Goal: Task Accomplishment & Management: Manage account settings

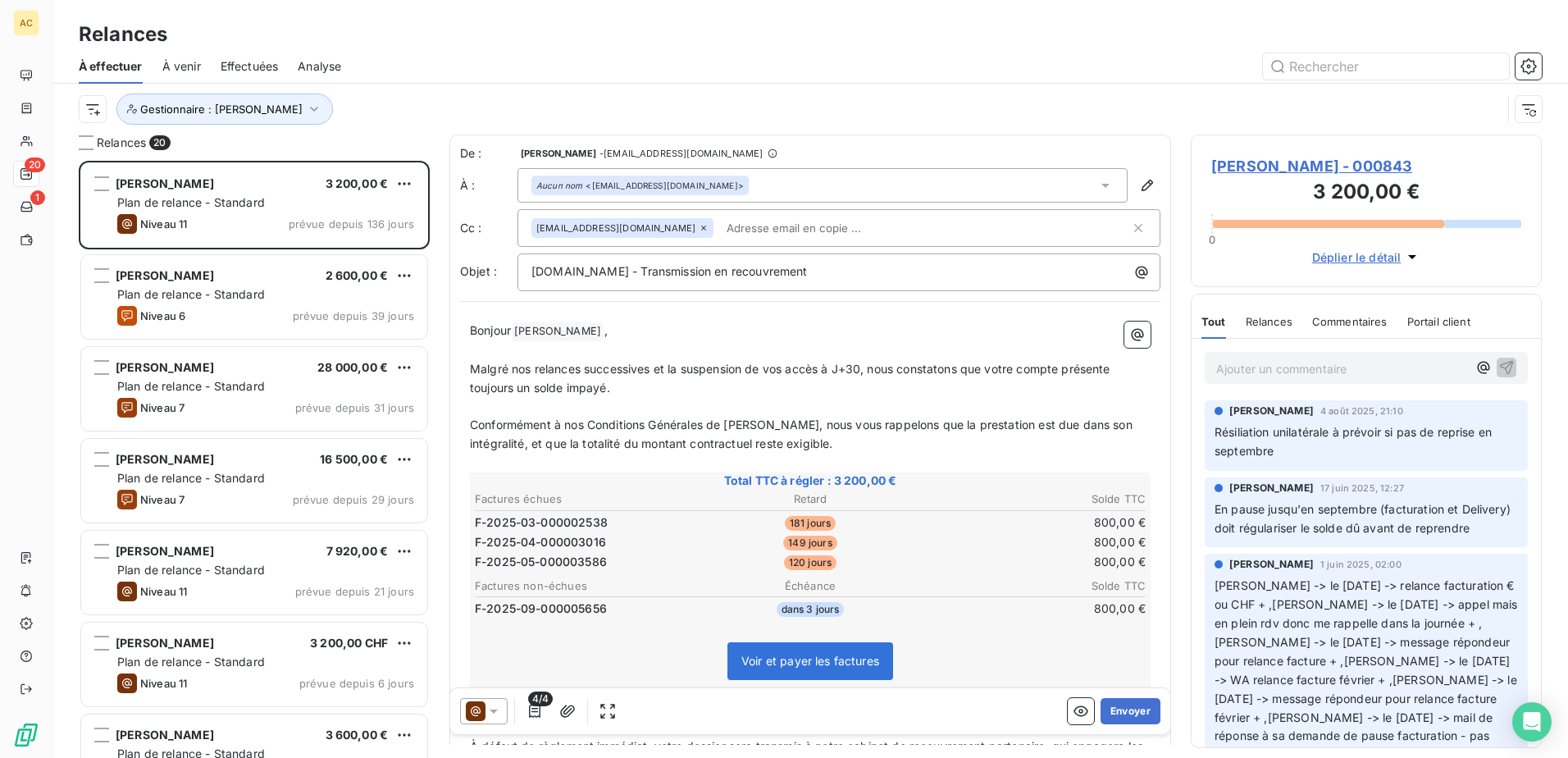
scroll to position [585, 339]
click at [356, 315] on span "prévue depuis 39 jours" at bounding box center [354, 316] width 122 height 13
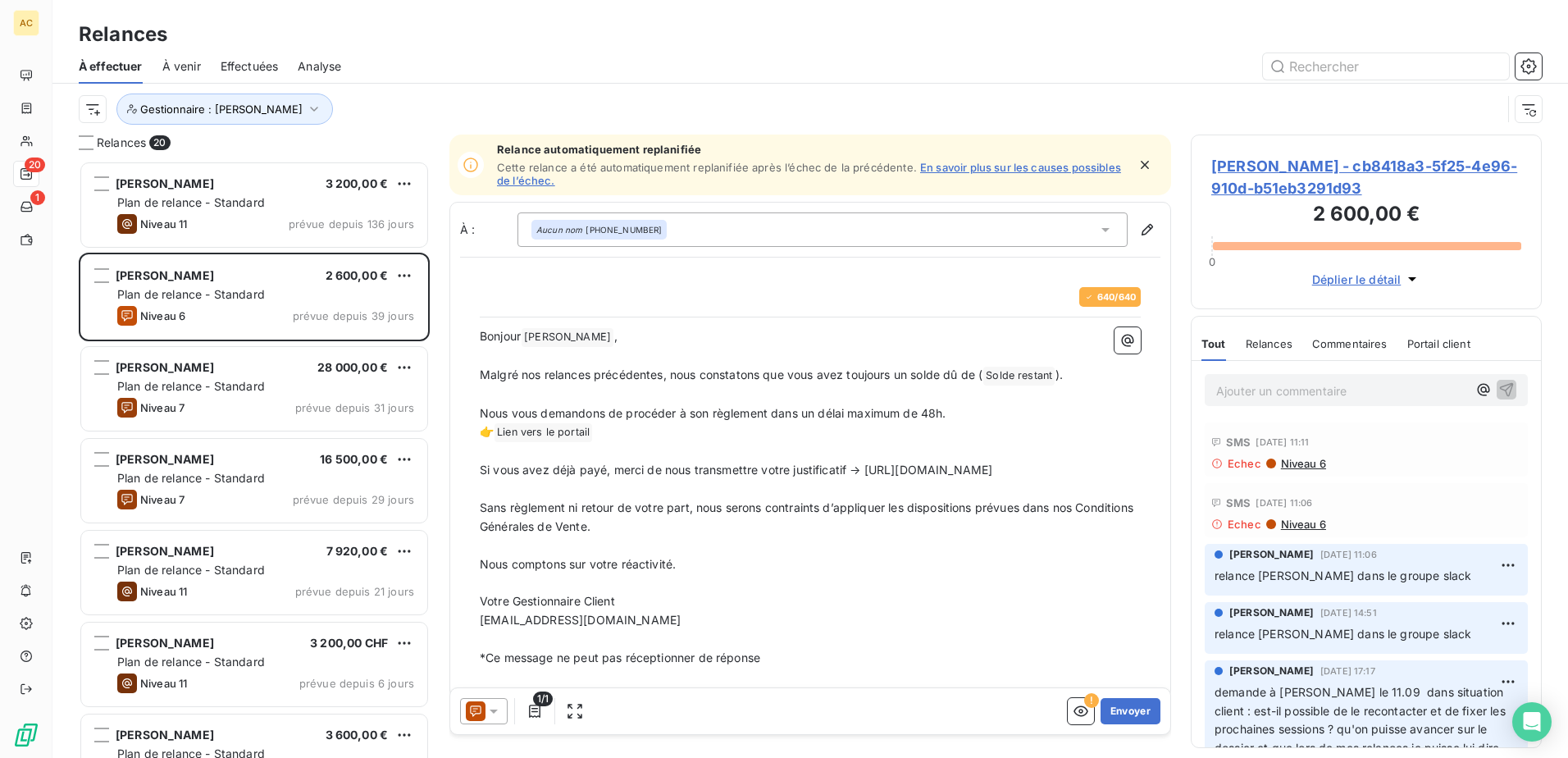
scroll to position [585, 339]
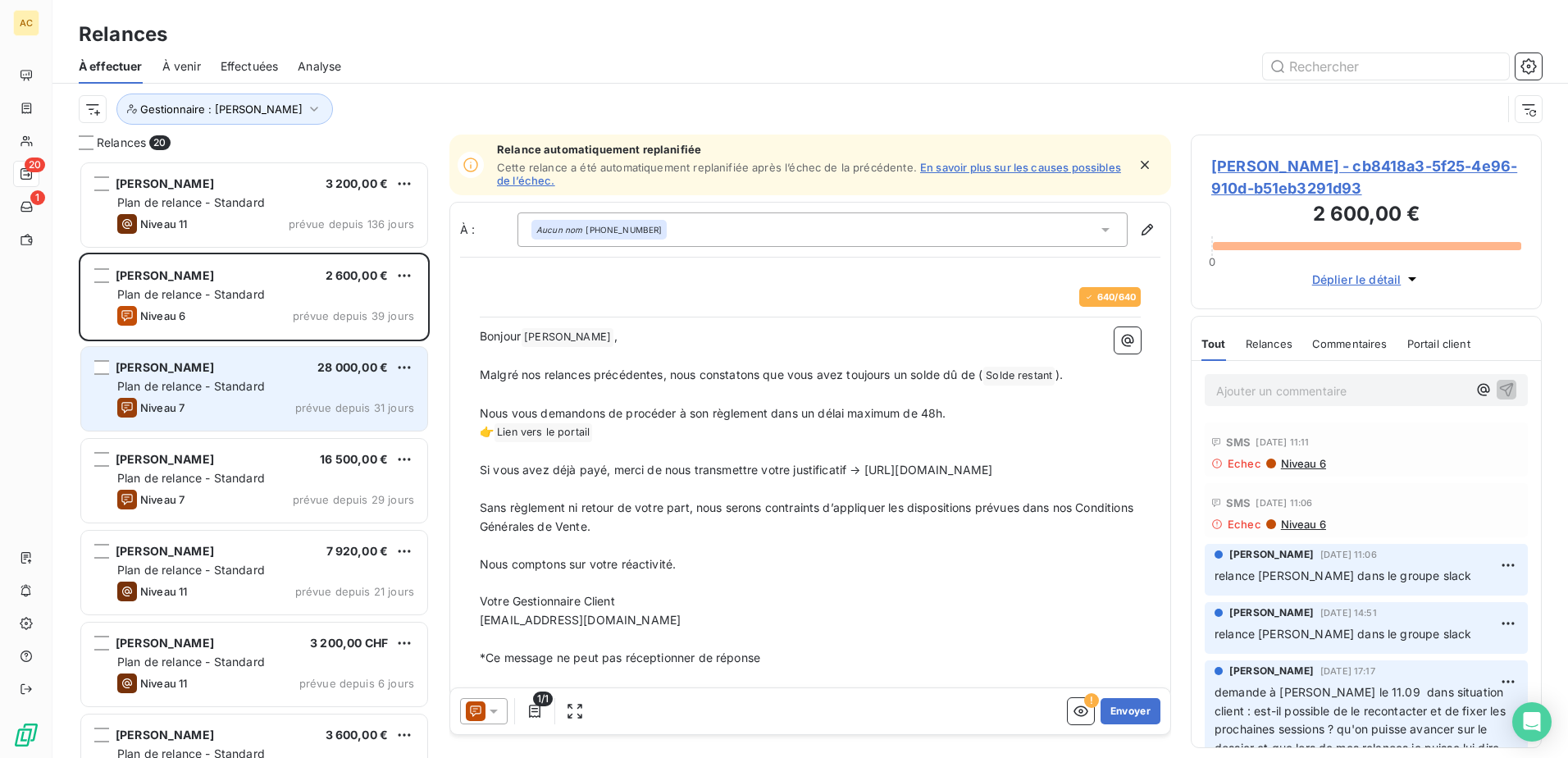
click at [313, 423] on div "[PERSON_NAME] 28 000,00 € Plan de relance - Standard Niveau 7 prévue depuis 31 …" at bounding box center [254, 389] width 346 height 83
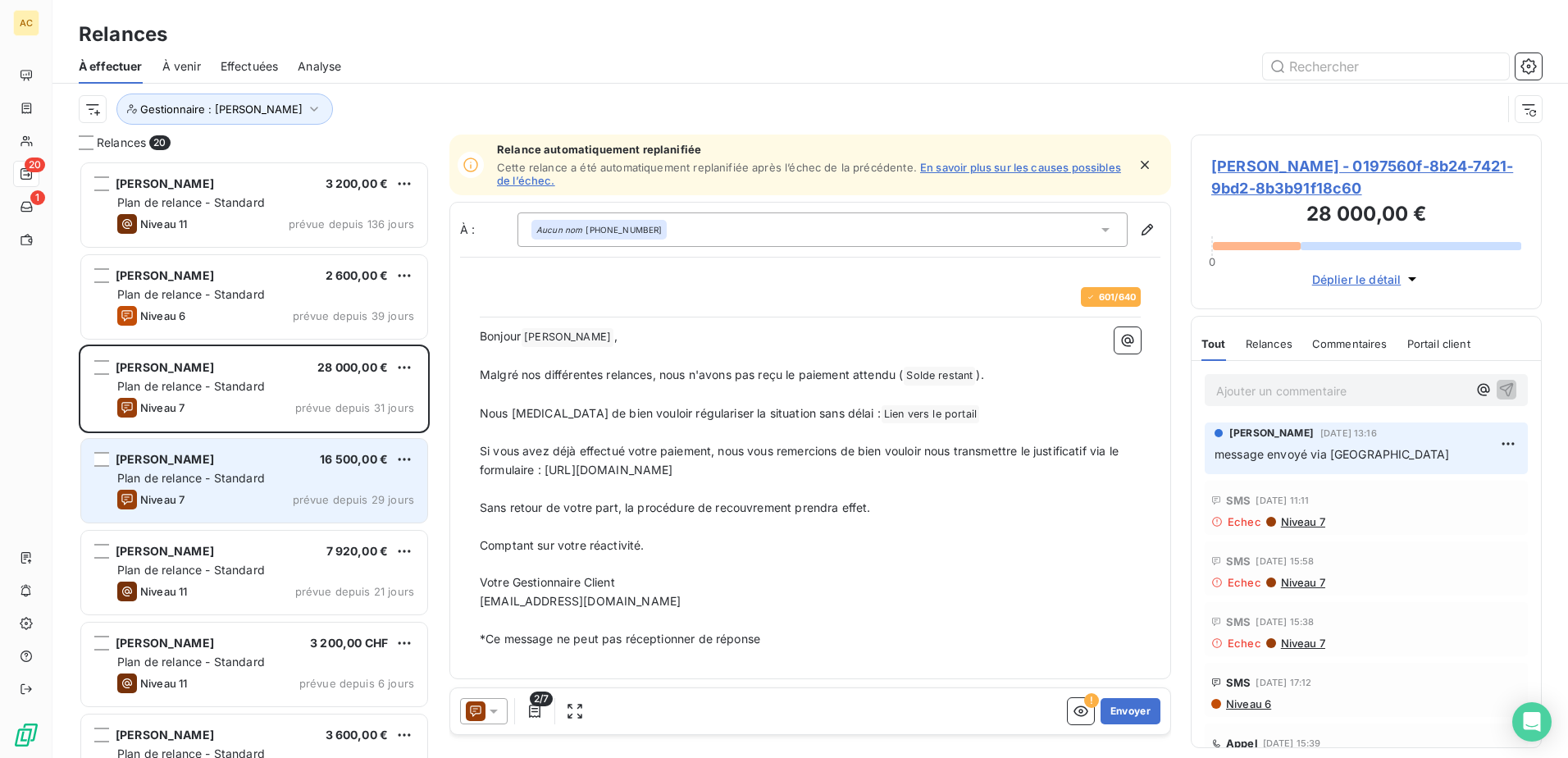
click at [295, 481] on div "Plan de relance - Standard" at bounding box center [266, 478] width 297 height 17
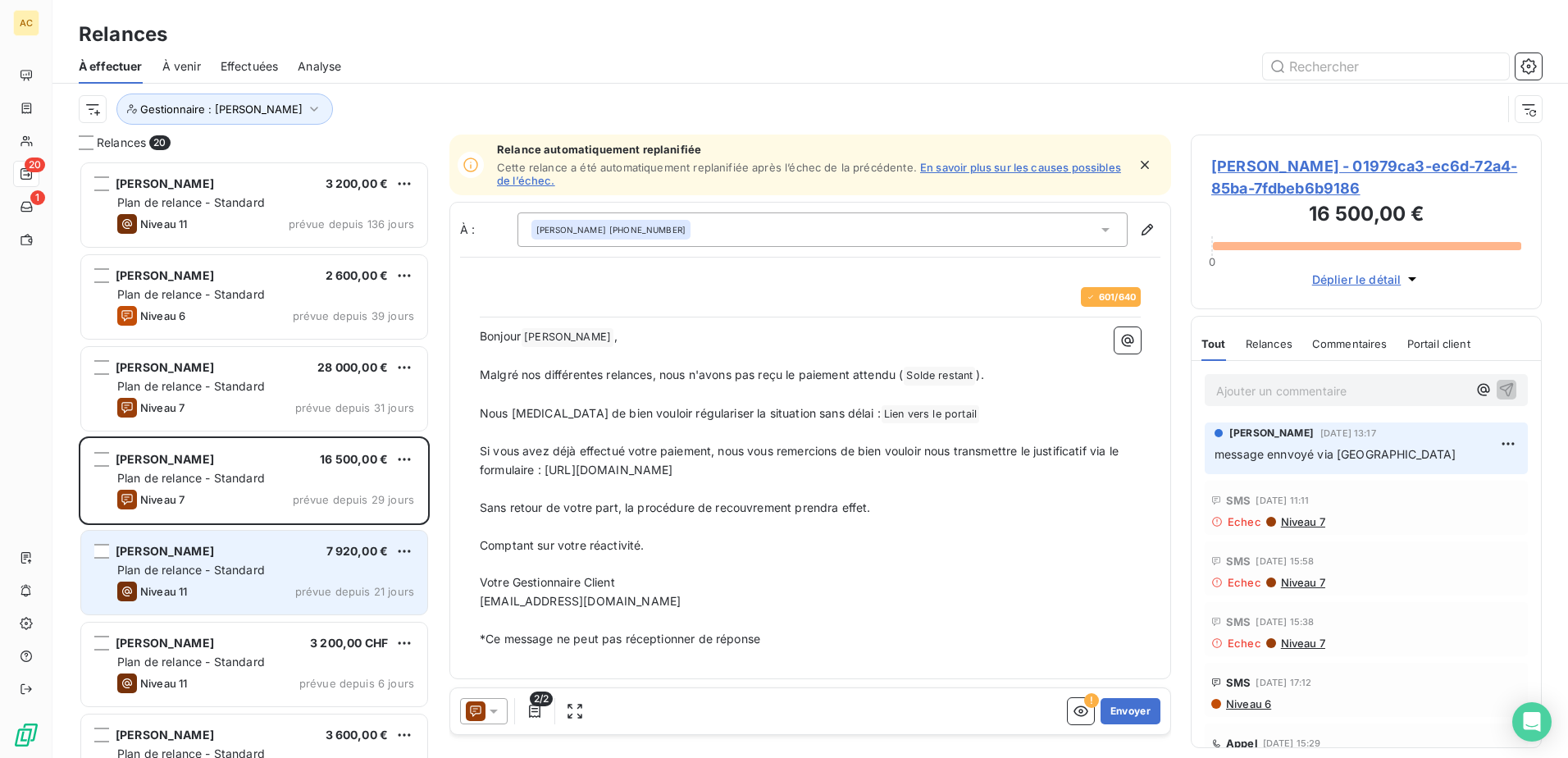
click at [236, 574] on span "Plan de relance - Standard" at bounding box center [191, 569] width 148 height 14
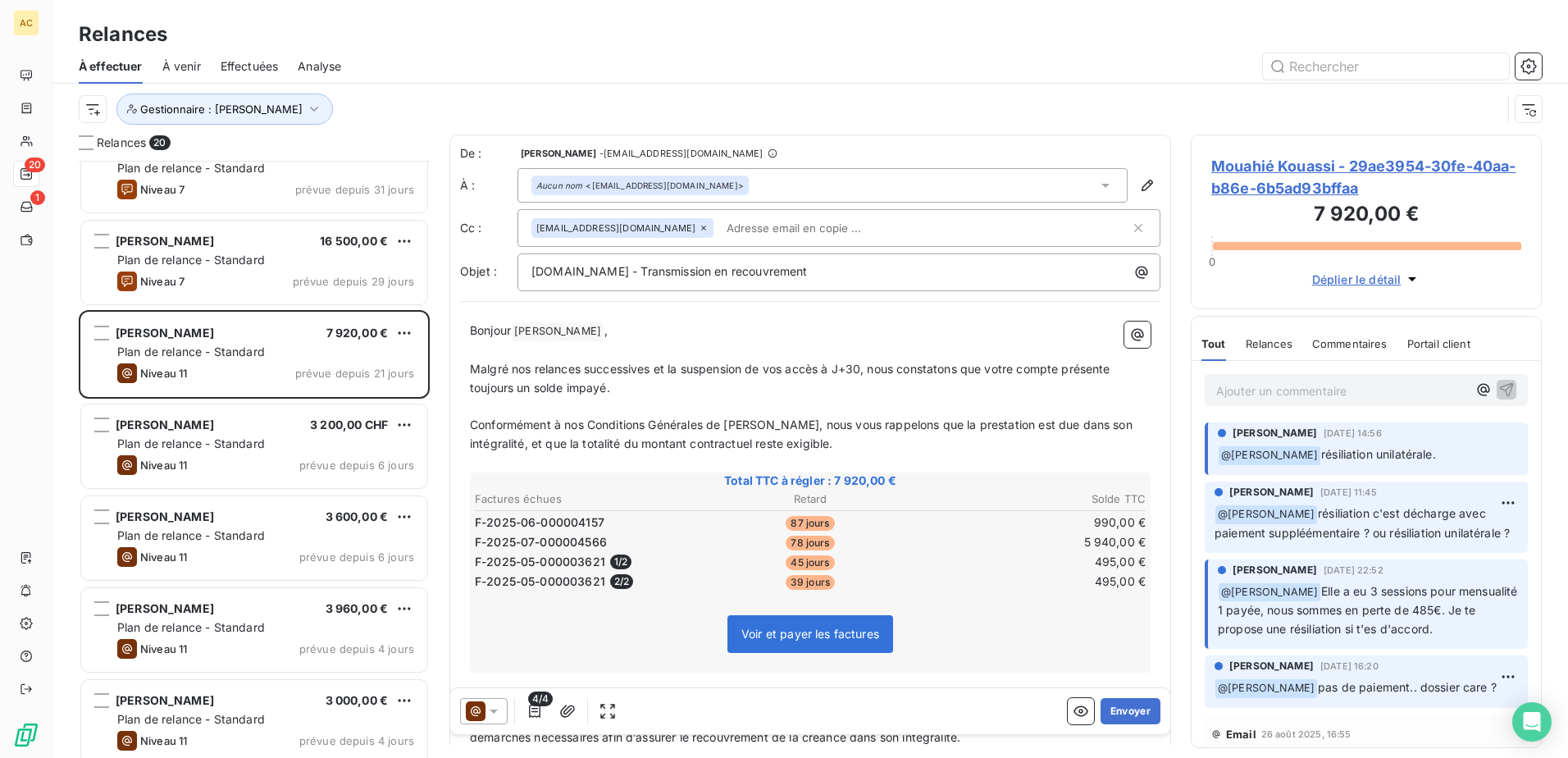
scroll to position [247, 0]
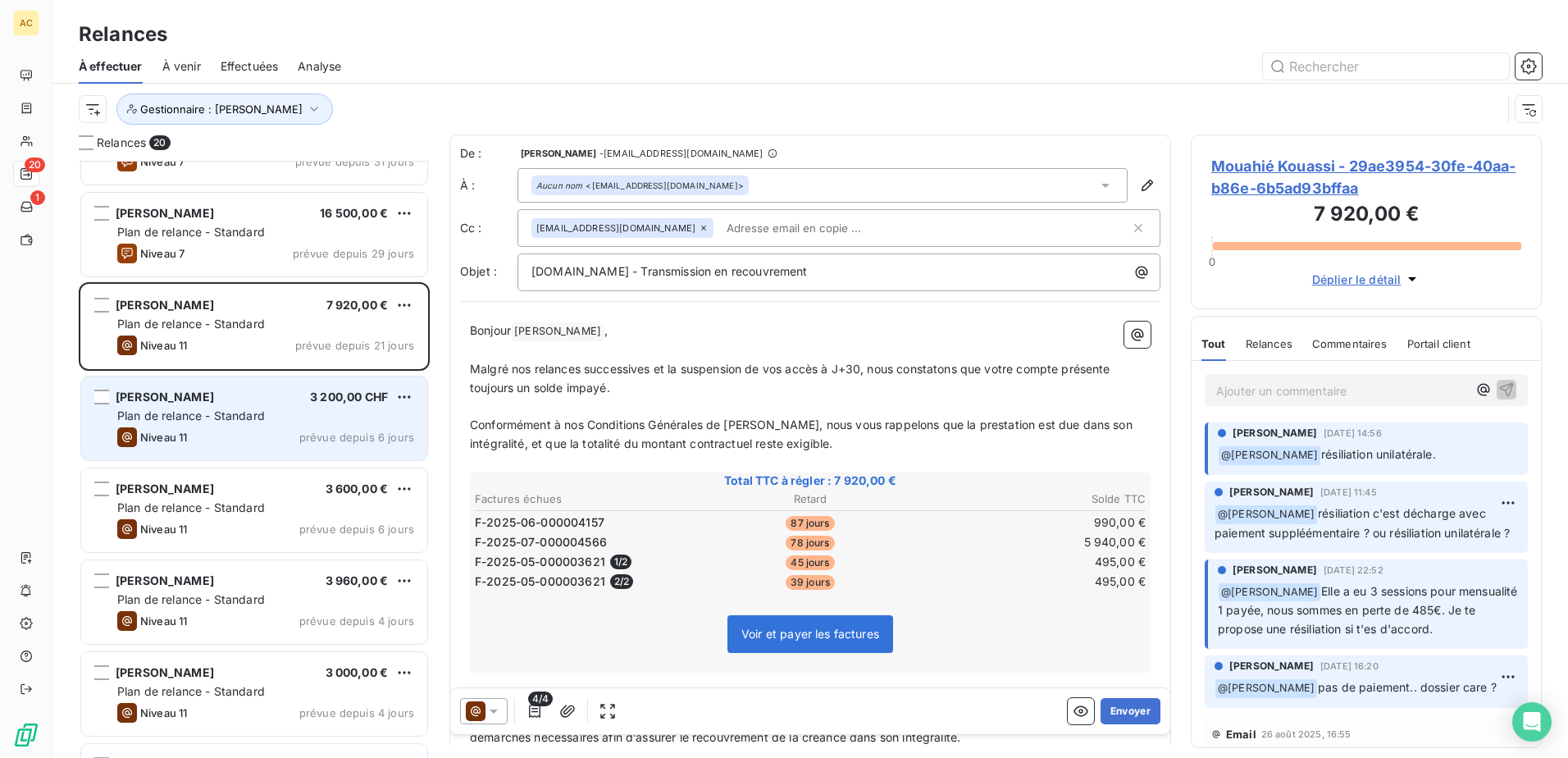
click at [253, 432] on div "Niveau 11 prévue depuis 6 jours" at bounding box center [266, 437] width 297 height 20
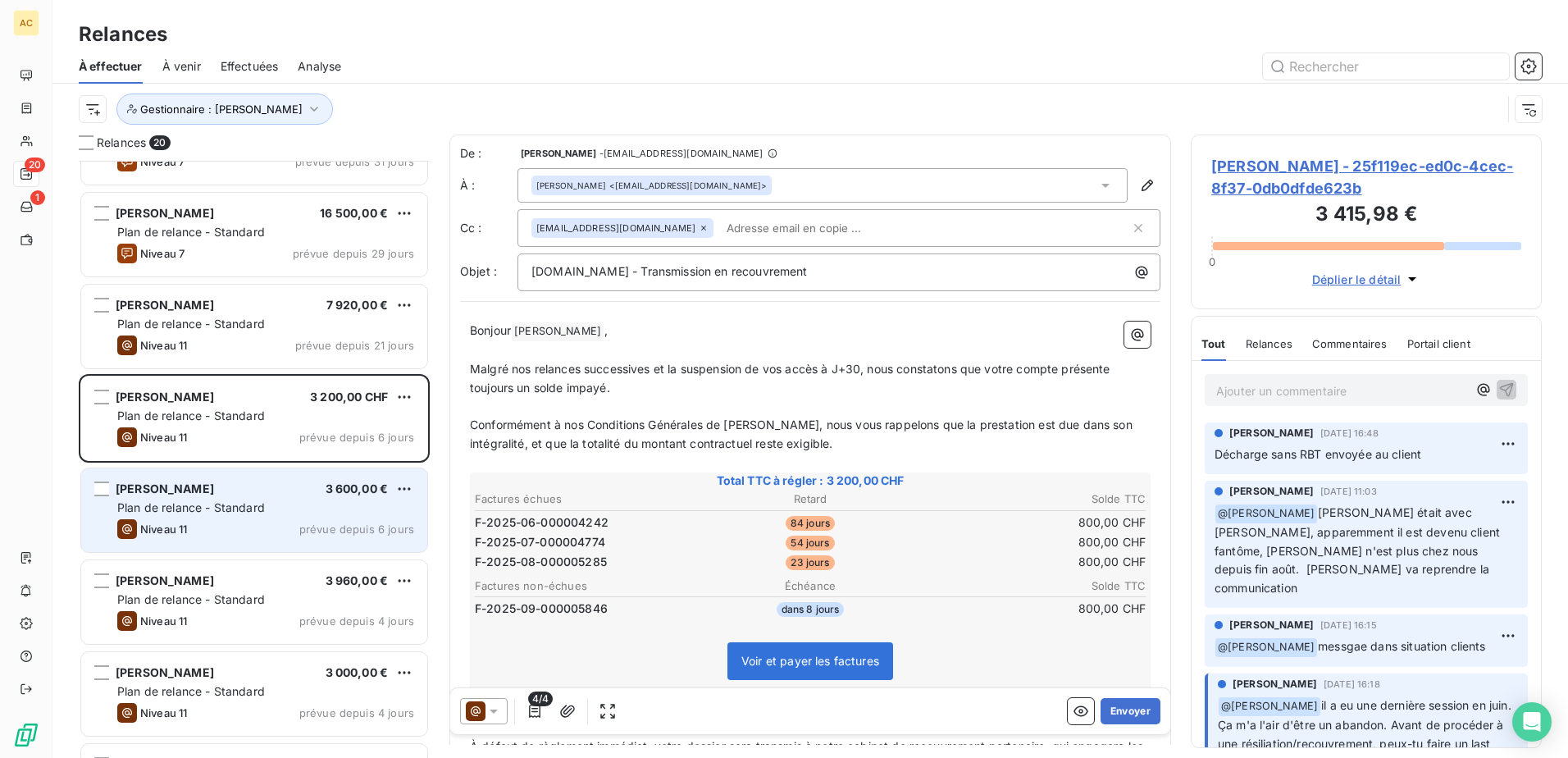
click at [246, 508] on span "Plan de relance - Standard" at bounding box center [191, 507] width 148 height 14
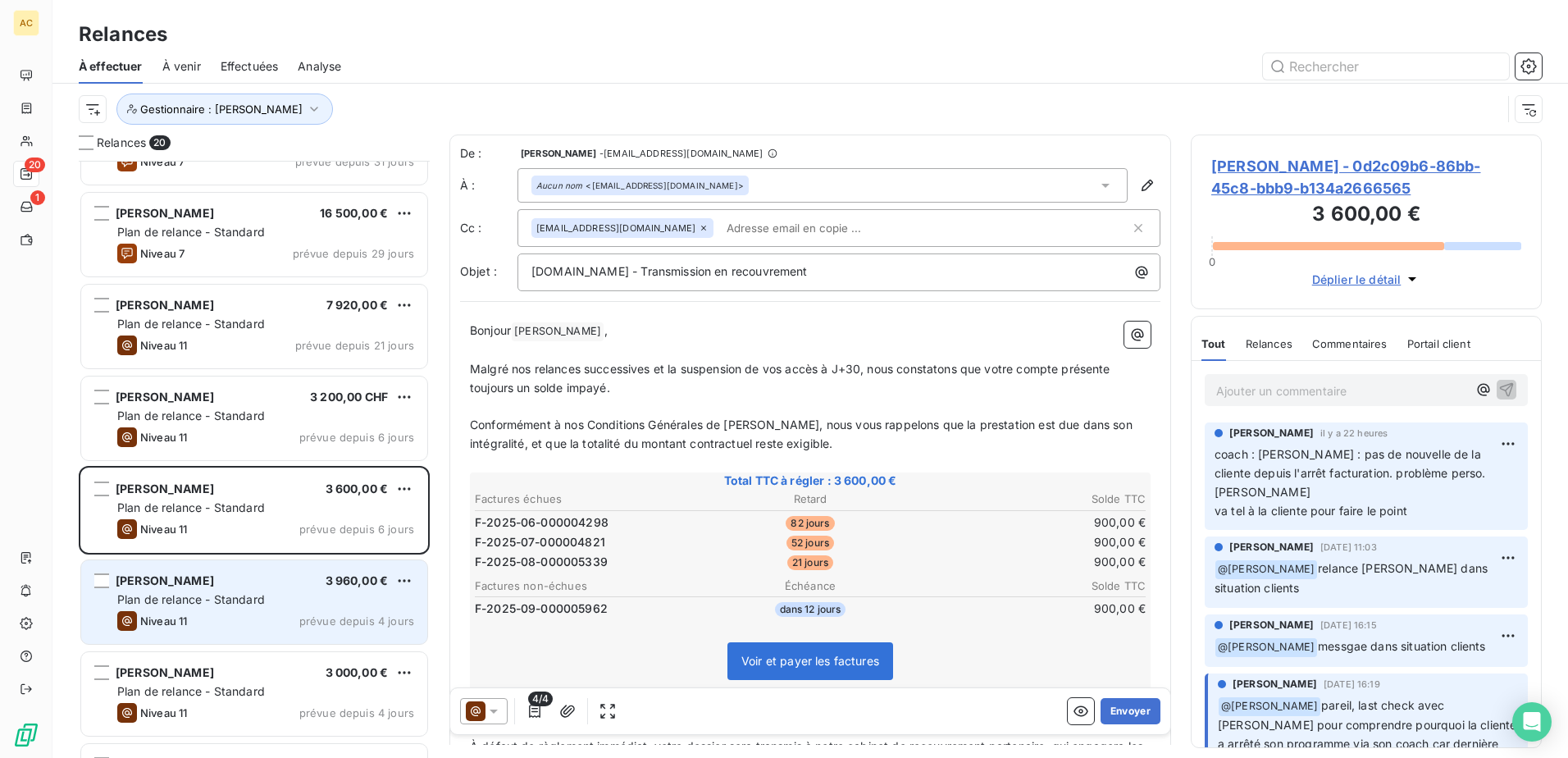
click at [222, 615] on div "Niveau 11 prévue depuis 4 jours" at bounding box center [266, 621] width 297 height 20
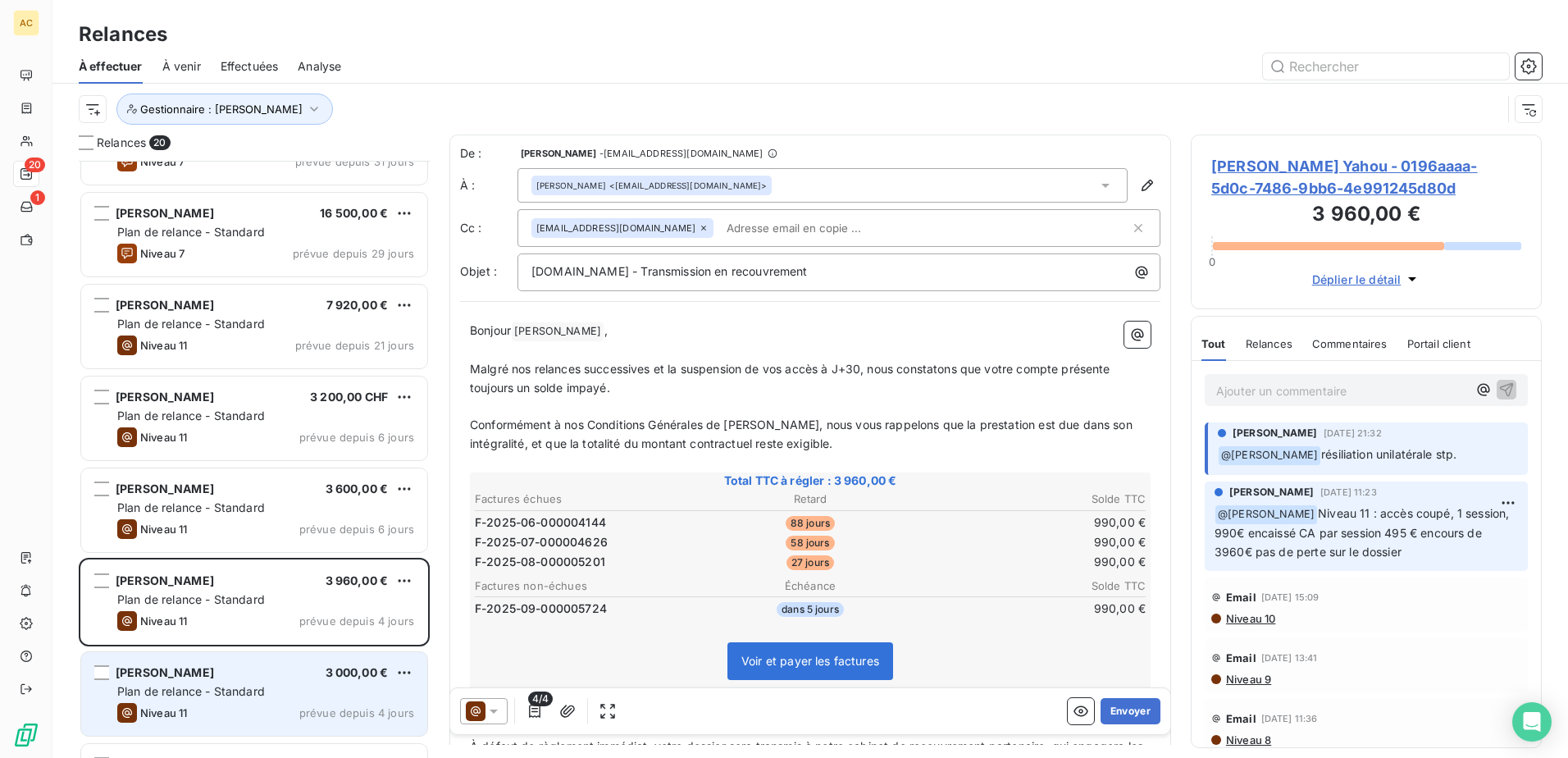
click at [224, 717] on div "Niveau 11 prévue depuis 4 jours" at bounding box center [266, 712] width 297 height 20
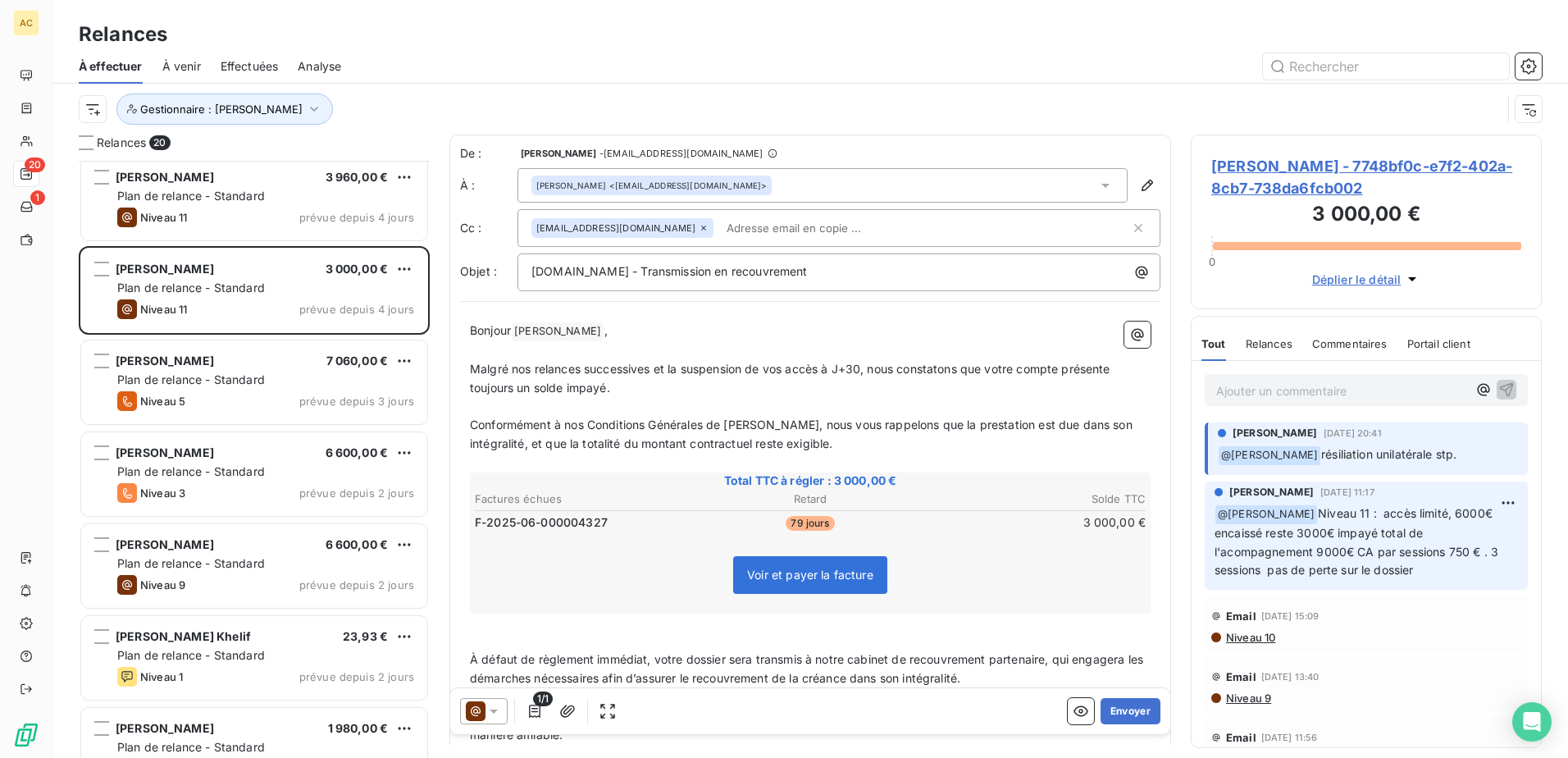
scroll to position [657, 0]
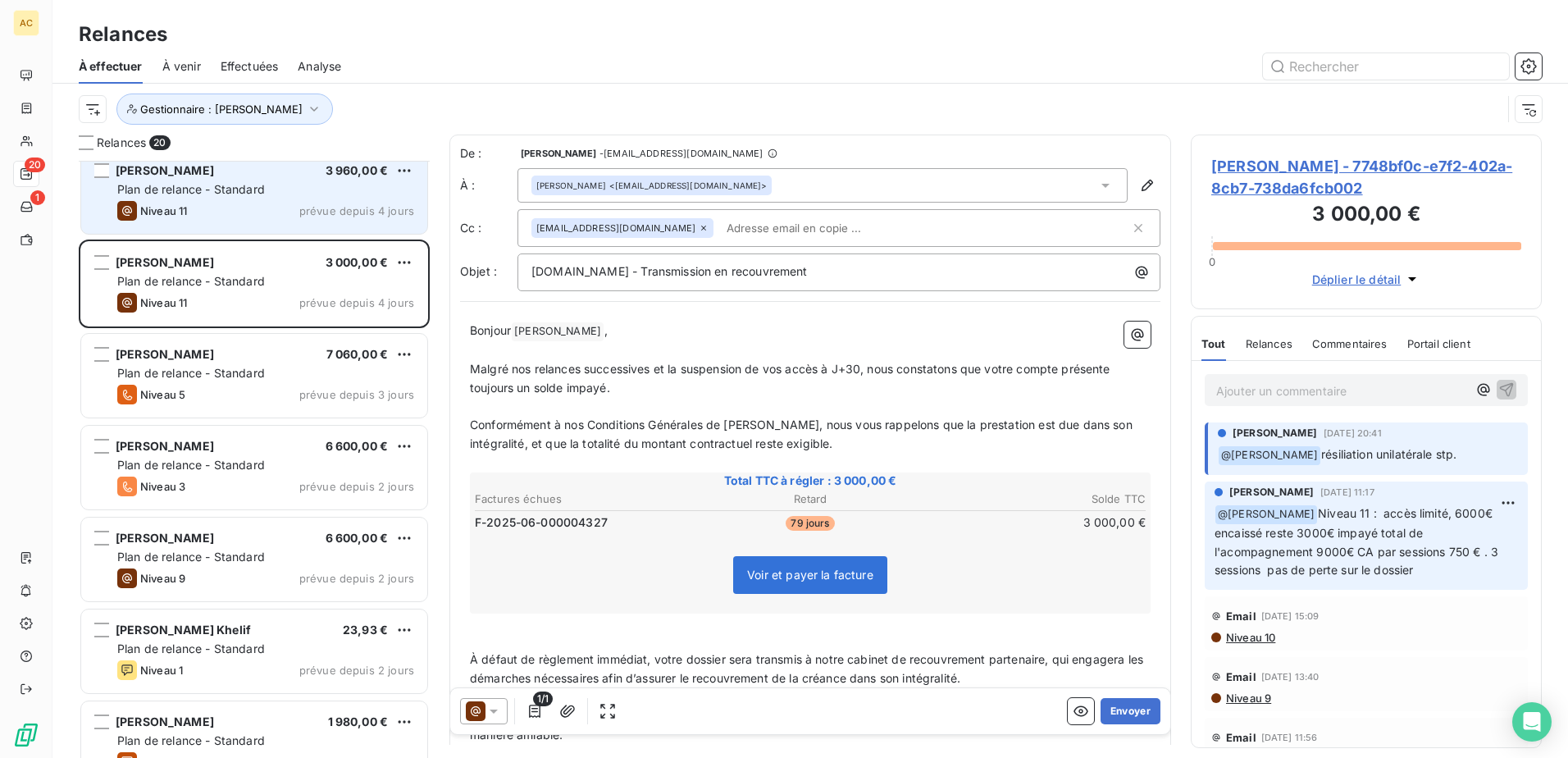
click at [217, 193] on span "Plan de relance - Standard" at bounding box center [191, 189] width 148 height 14
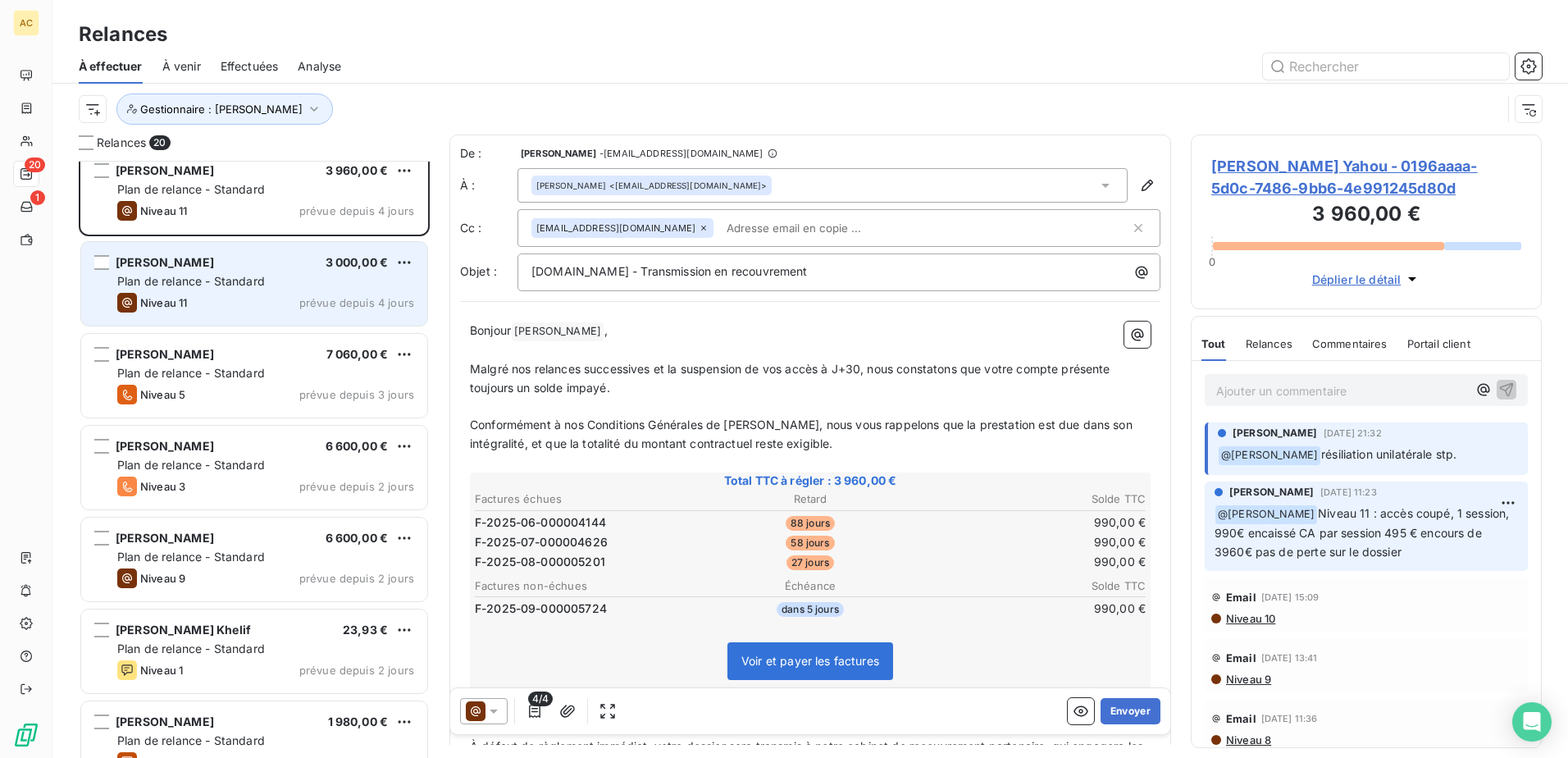
click at [215, 291] on div "[PERSON_NAME] 3 000,00 € Plan de relance - Standard Niveau 11 prévue depuis 4 j…" at bounding box center [254, 283] width 346 height 83
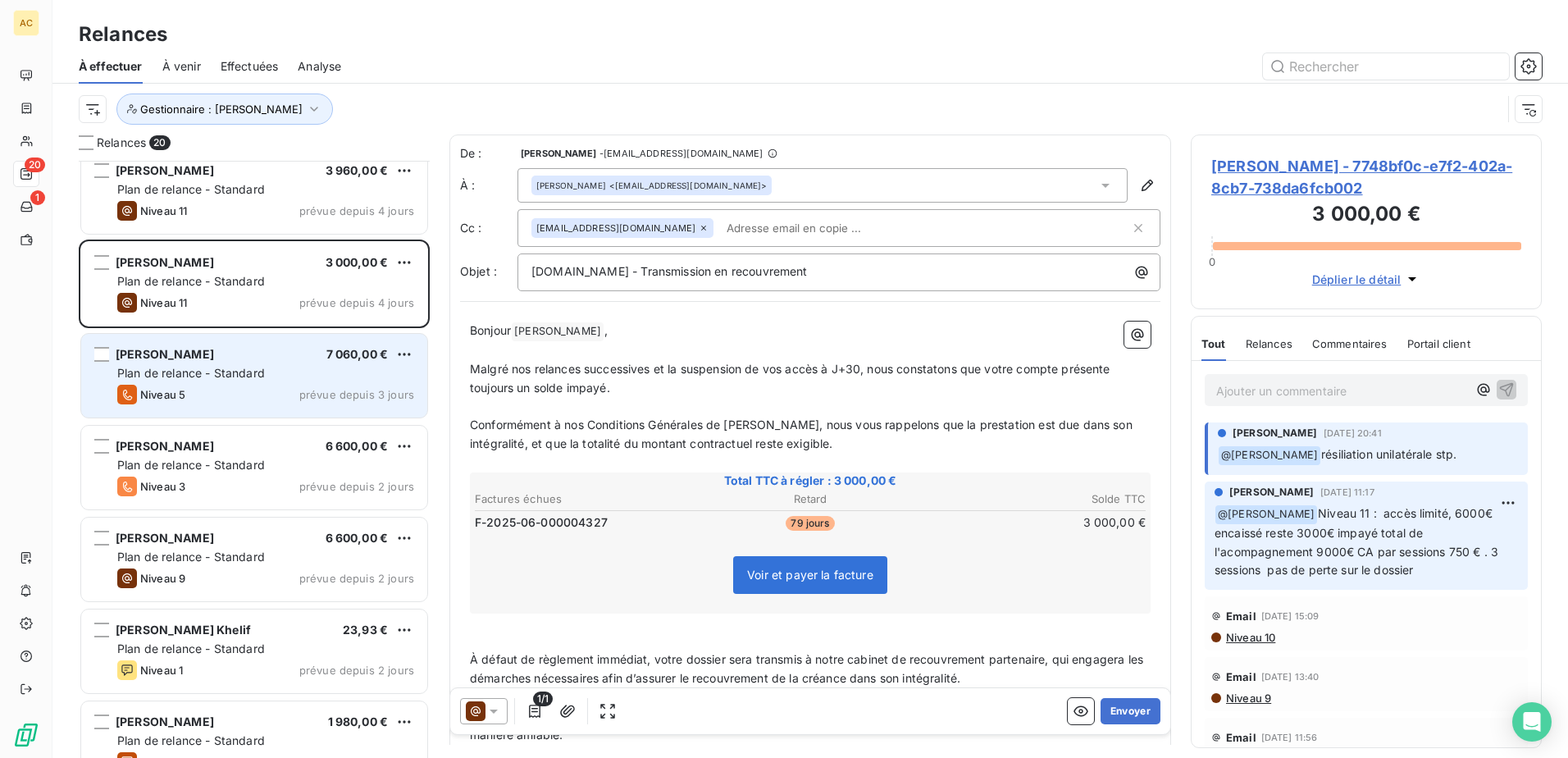
click at [224, 357] on div "[PERSON_NAME] 7 060,00 €" at bounding box center [266, 354] width 297 height 15
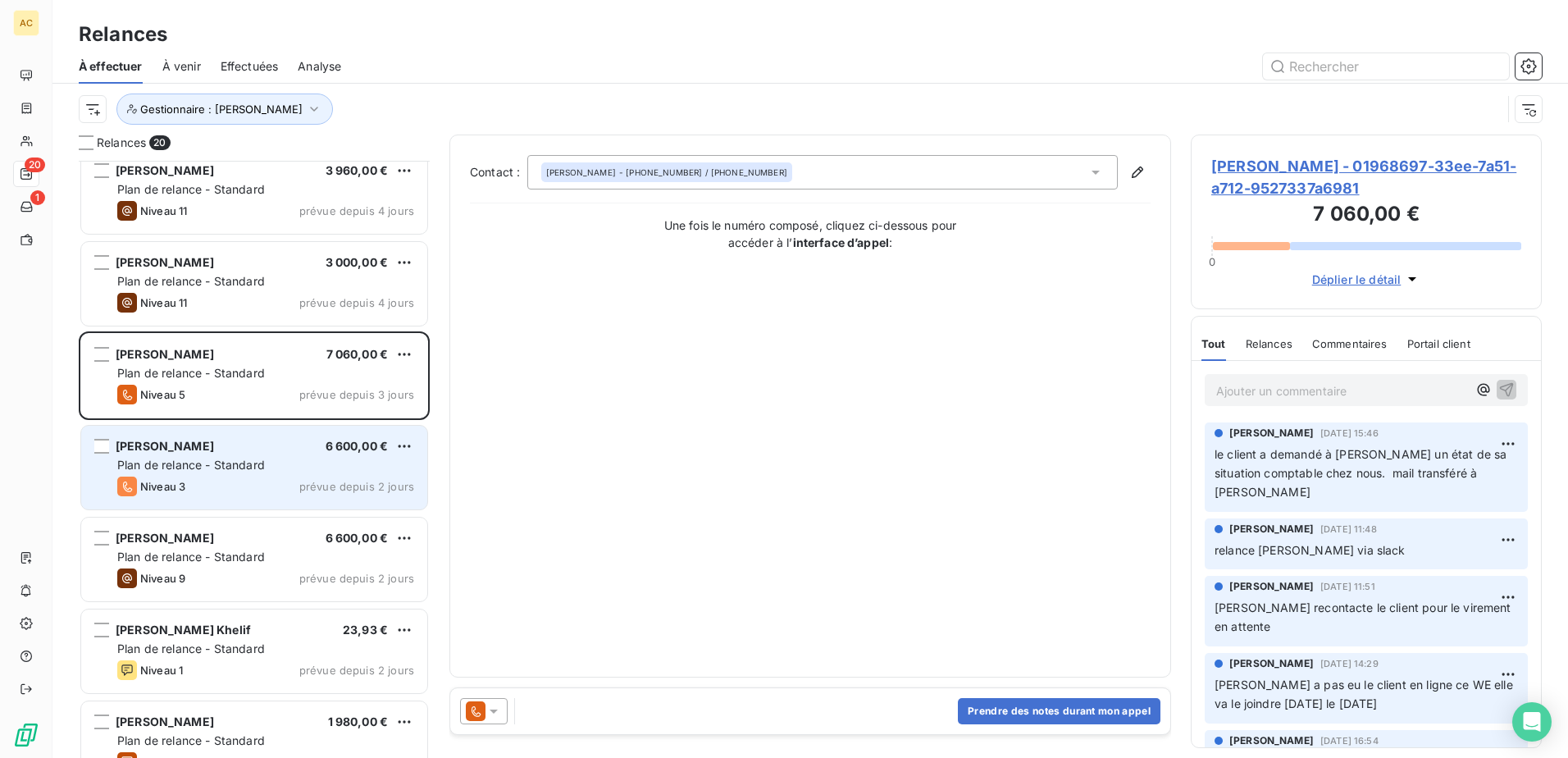
click at [233, 491] on div "Niveau 3 prévue depuis 2 jours" at bounding box center [266, 486] width 297 height 20
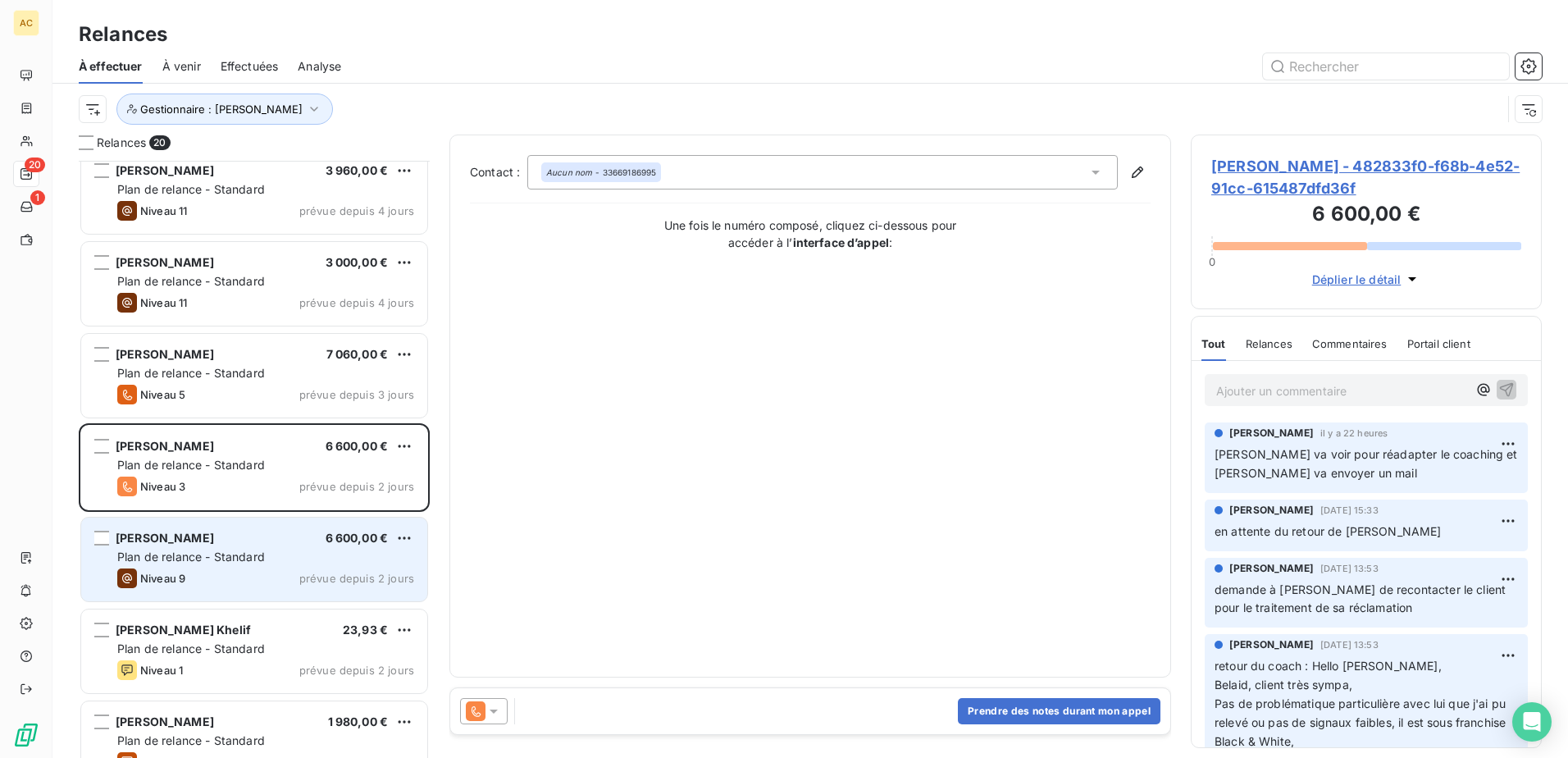
click at [223, 565] on div "[PERSON_NAME] 6 600,00 € Plan de relance - Standard Niveau 9 prévue depuis 2 jo…" at bounding box center [254, 559] width 346 height 83
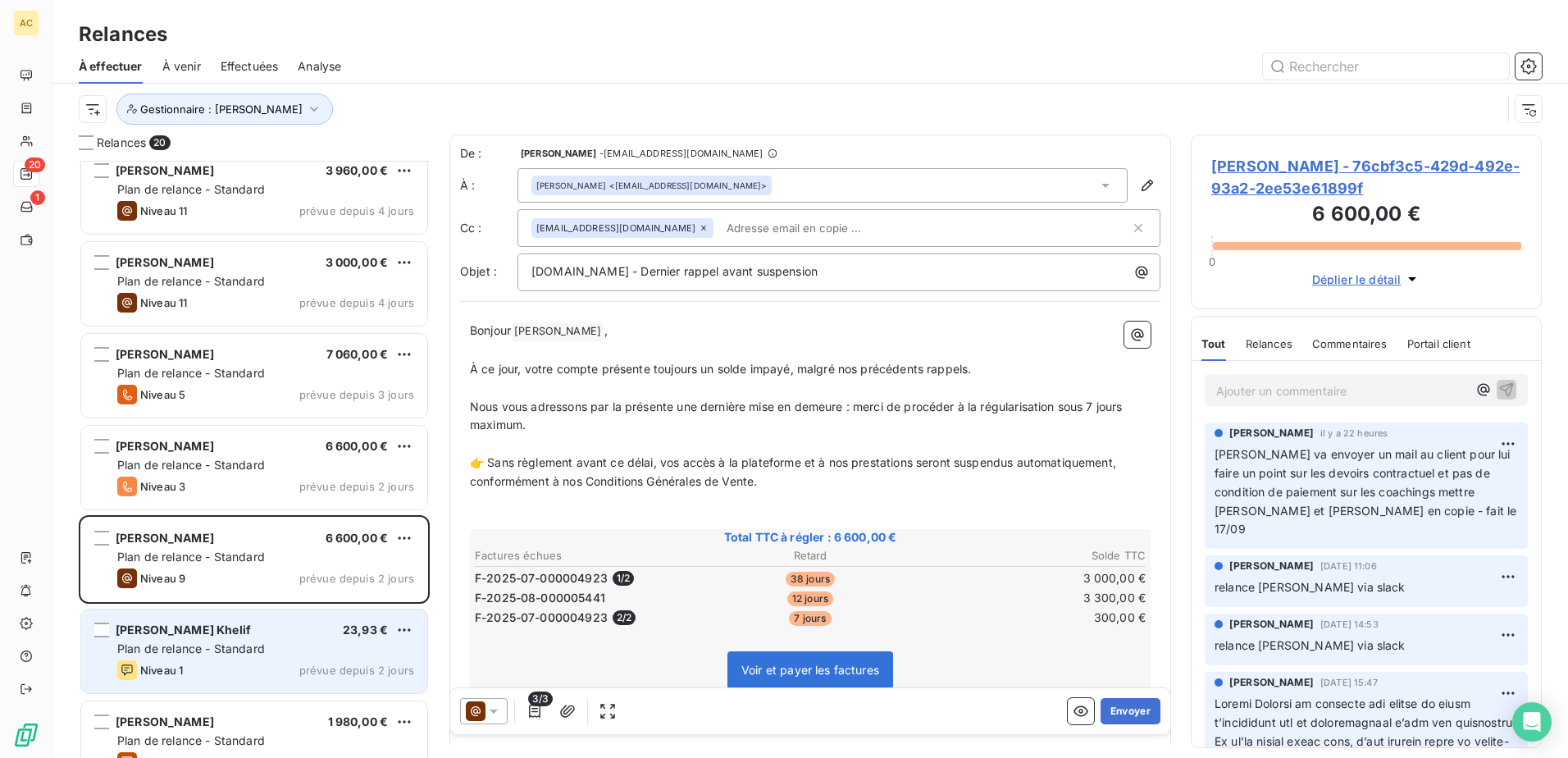
click at [203, 689] on div "[PERSON_NAME] Khelif 23,93 € Plan de relance - Standard Niveau 1 prévue depuis …" at bounding box center [254, 651] width 346 height 83
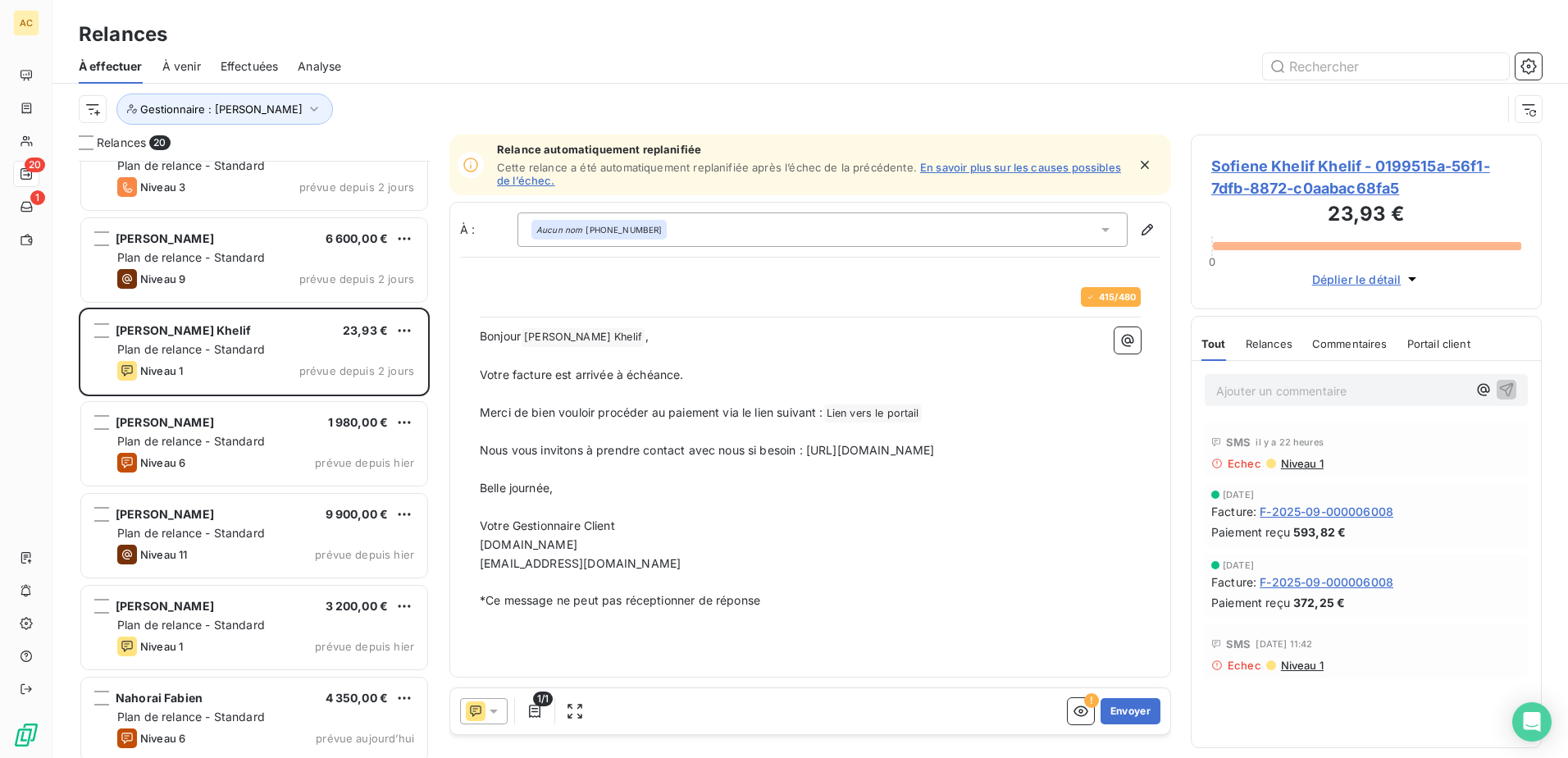
scroll to position [985, 0]
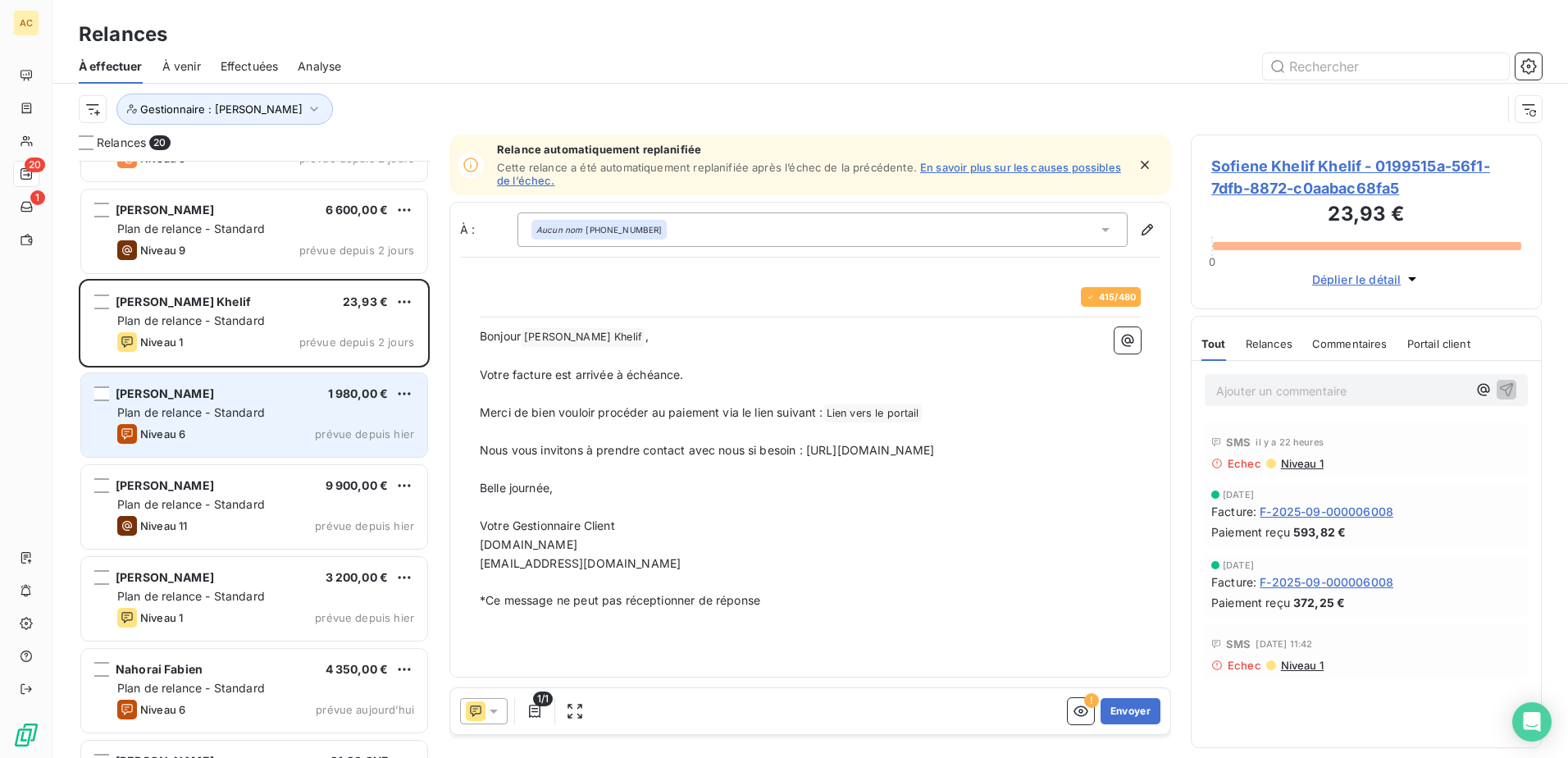
click at [223, 436] on div "Niveau 6 prévue depuis [DATE]" at bounding box center [266, 434] width 297 height 20
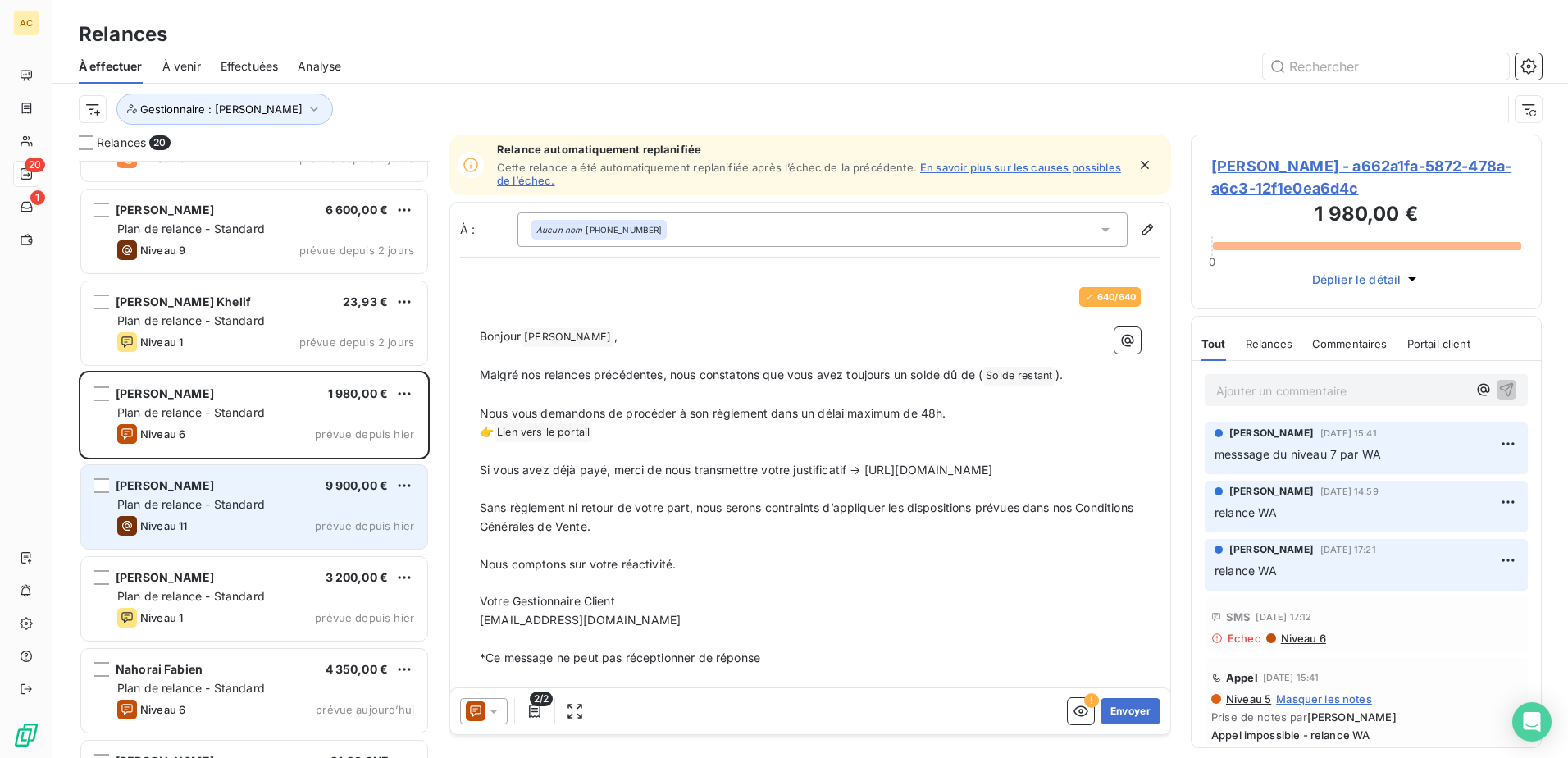
click at [227, 515] on div "Niveau 11 prévue depuis [DATE]" at bounding box center [266, 525] width 297 height 20
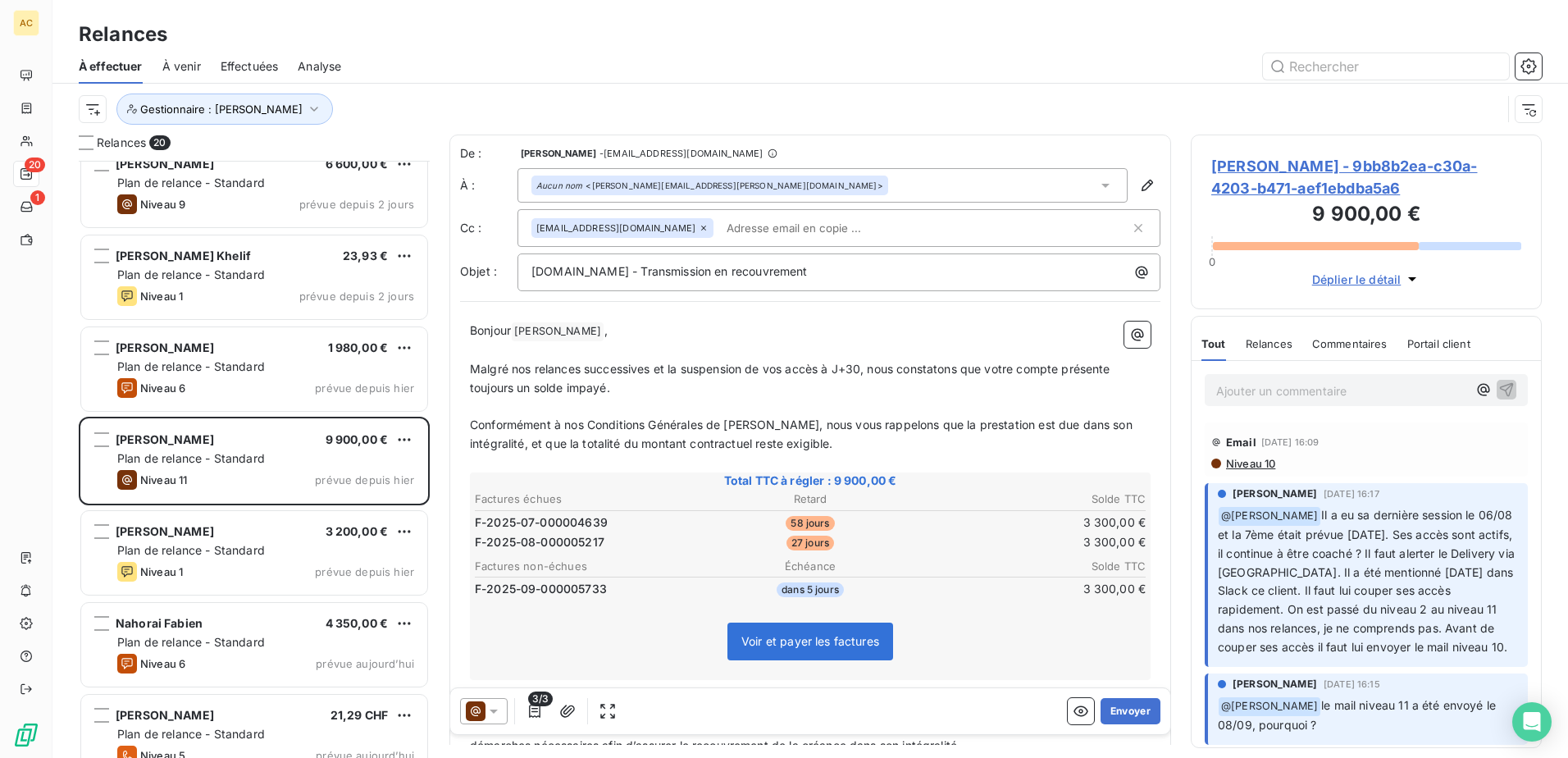
scroll to position [1149, 0]
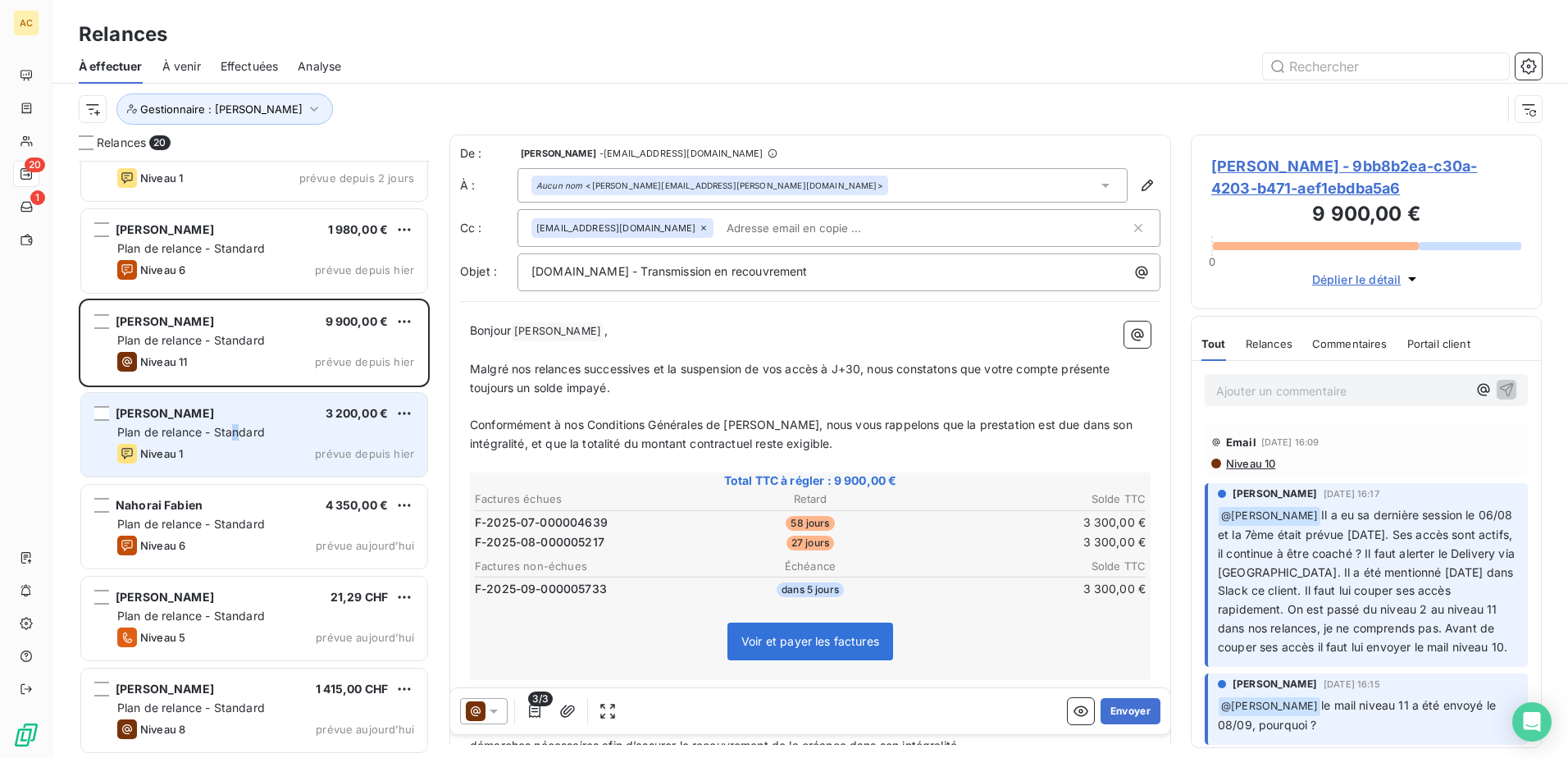
click at [237, 425] on span "Plan de relance - Standard" at bounding box center [191, 432] width 148 height 14
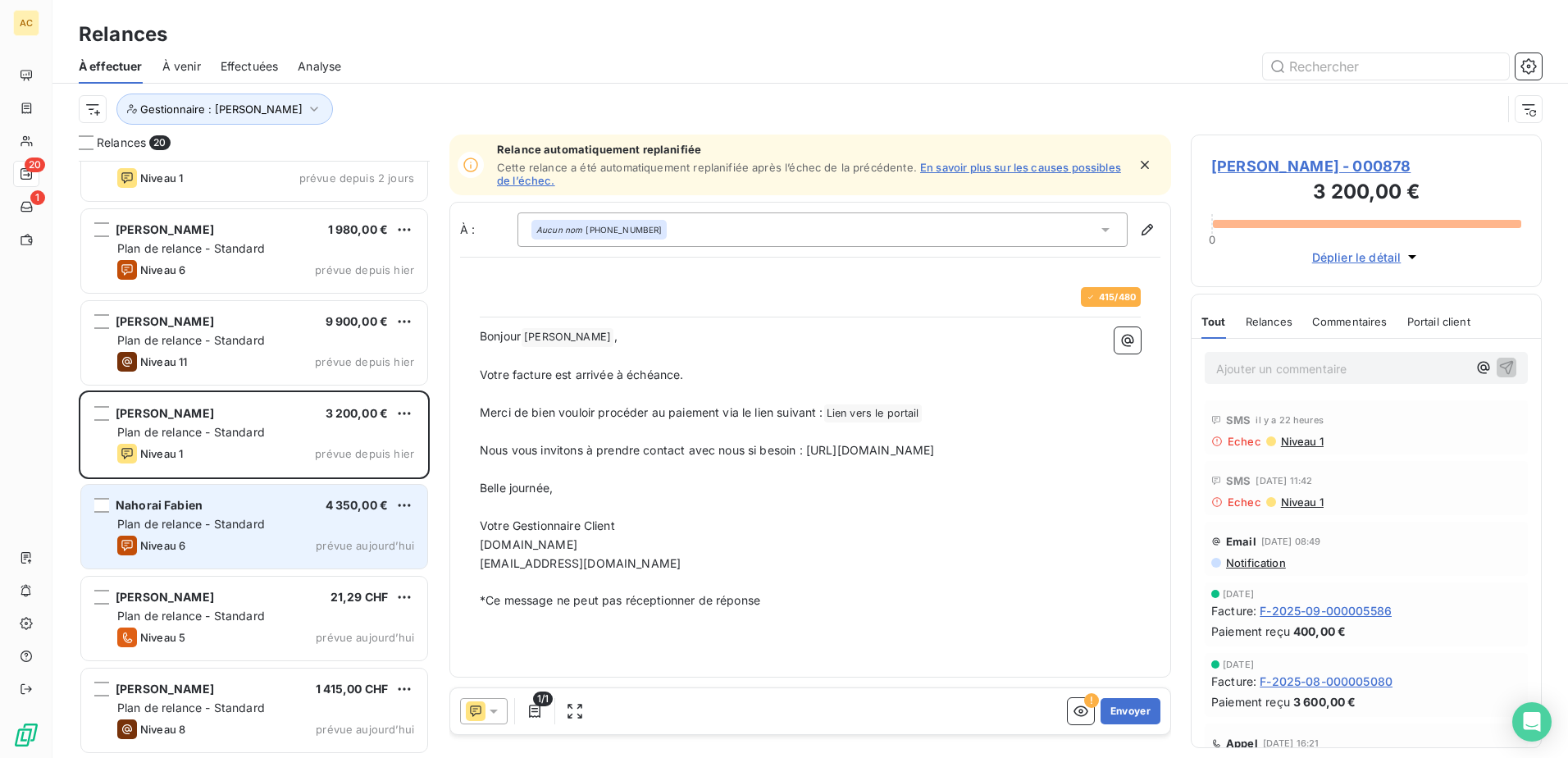
drag, startPoint x: 237, startPoint y: 425, endPoint x: 236, endPoint y: 522, distance: 97.0
click at [236, 522] on span "Plan de relance - Standard" at bounding box center [191, 523] width 148 height 14
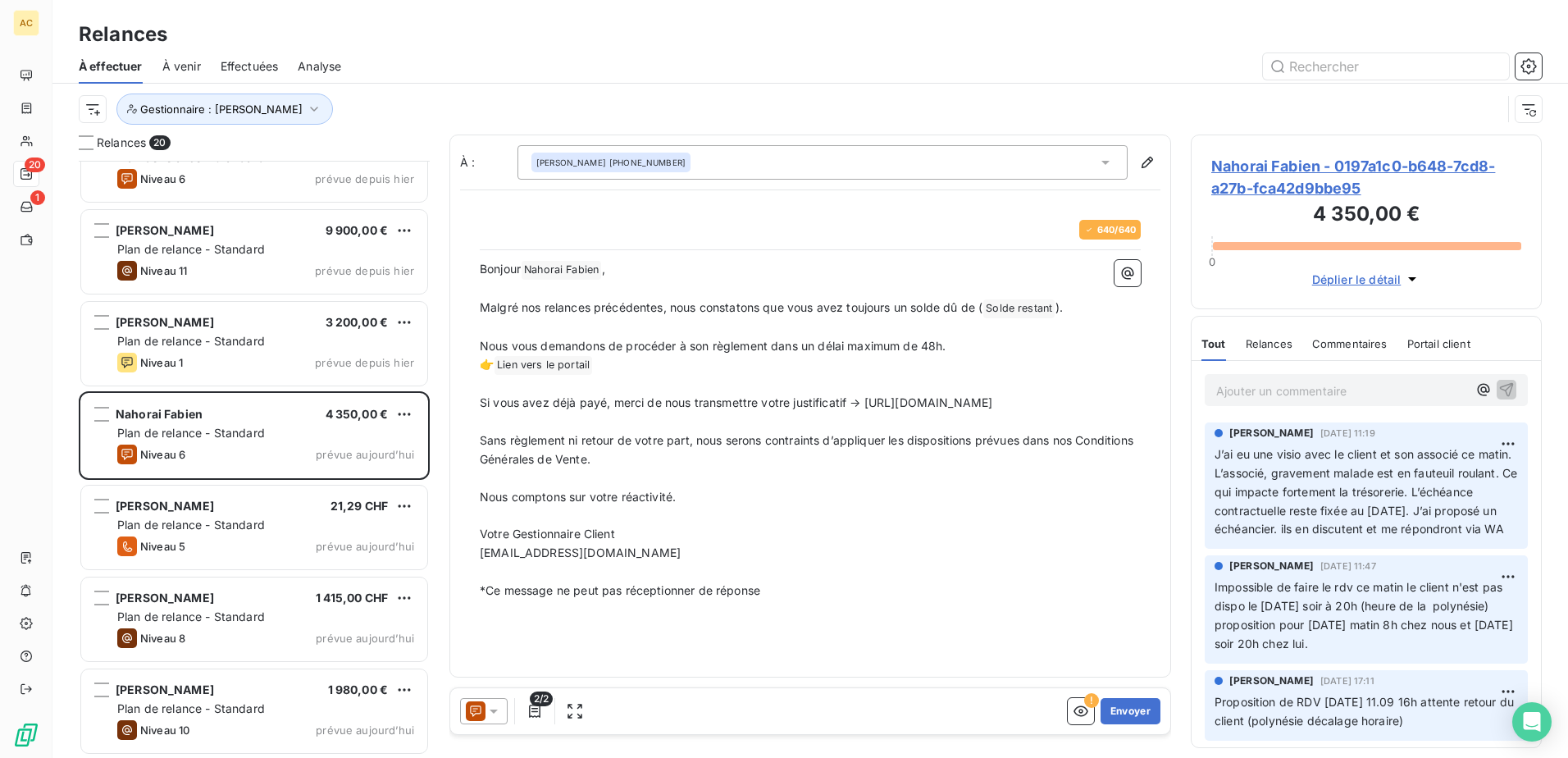
scroll to position [1240, 0]
click at [1327, 371] on div "Ajouter un commentaire ﻿" at bounding box center [1366, 389] width 349 height 58
click at [1330, 396] on p "Ajouter un commentaire ﻿" at bounding box center [1341, 391] width 251 height 21
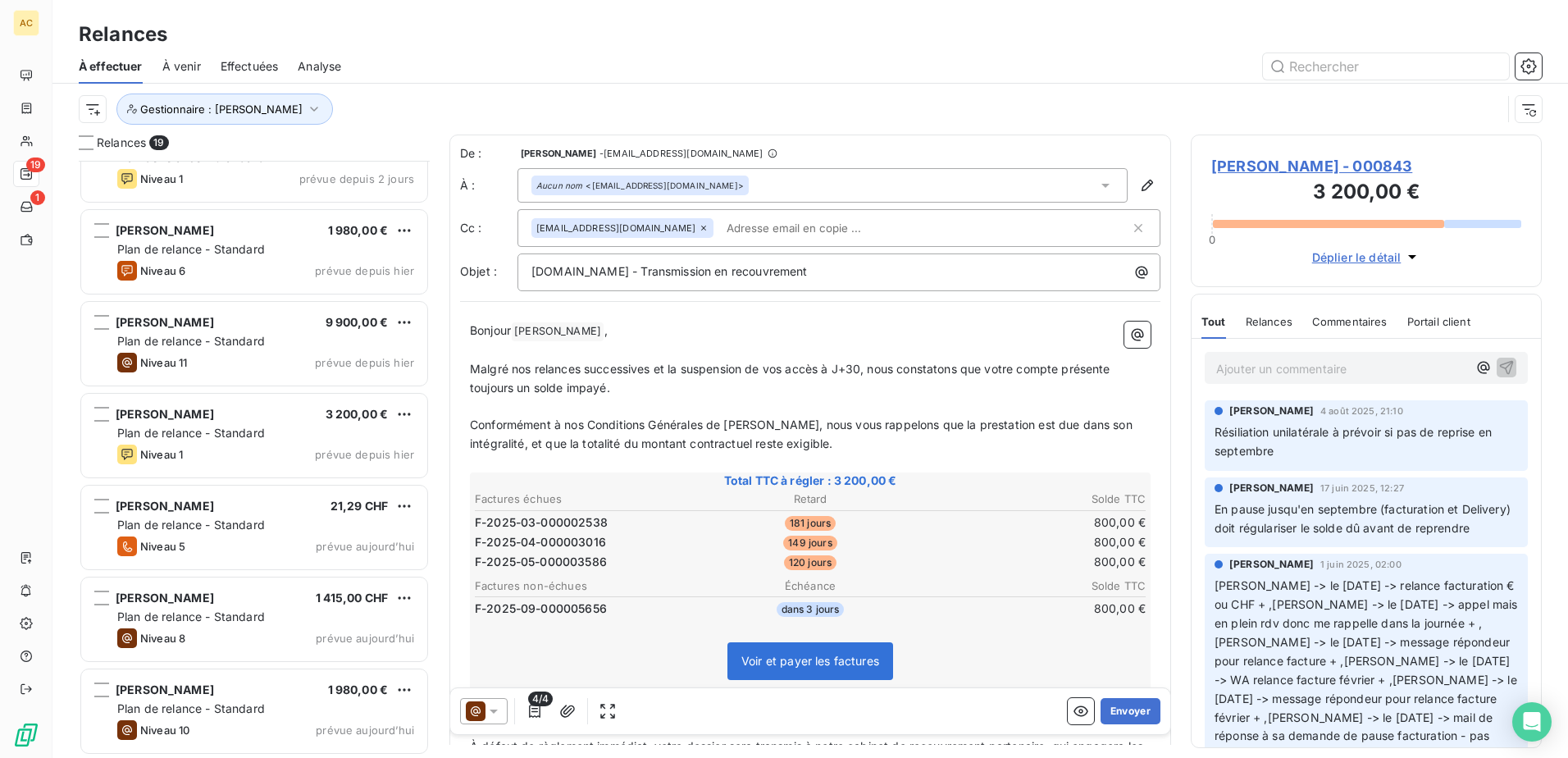
scroll to position [1149, 0]
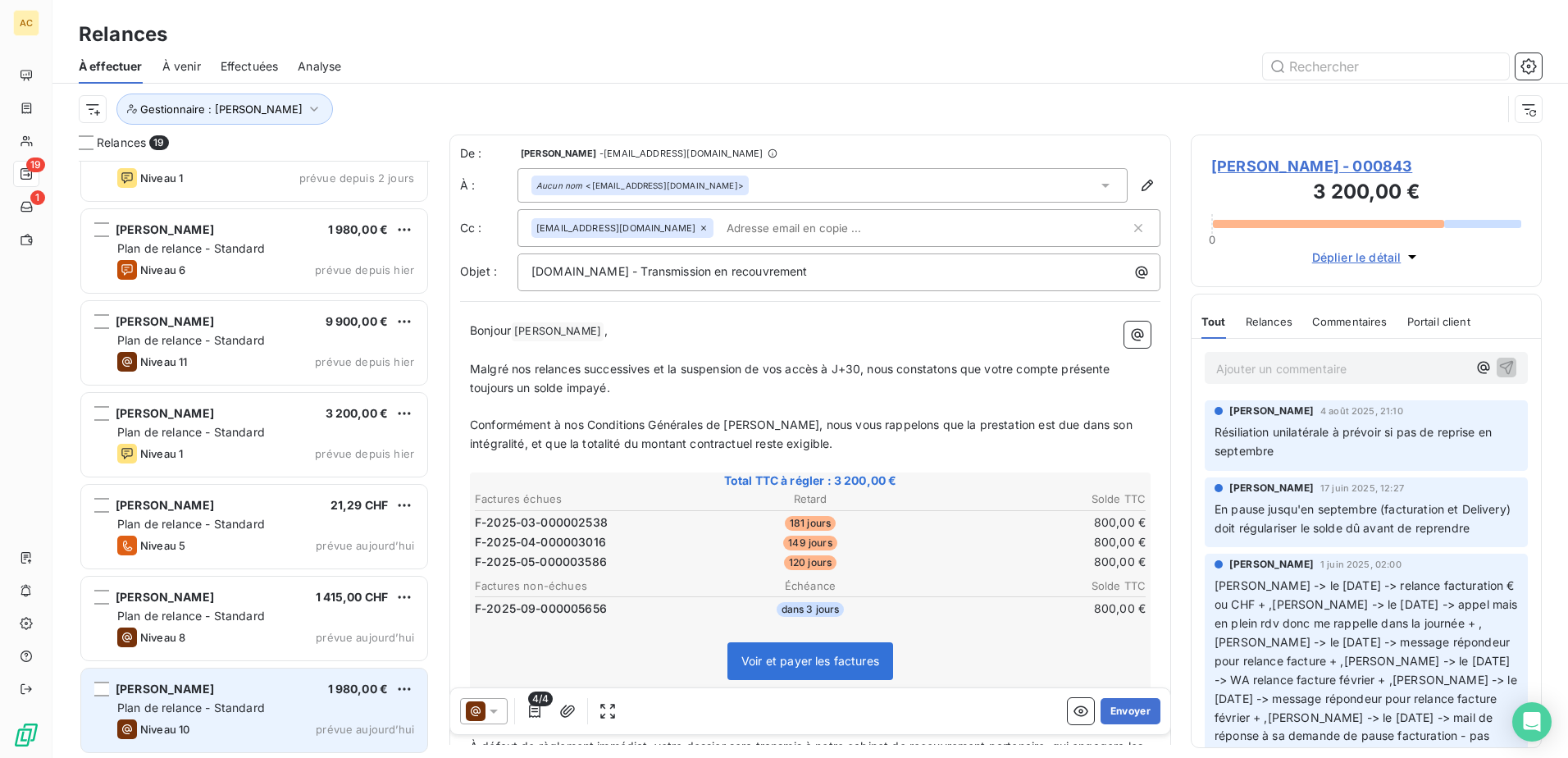
click at [194, 721] on div "Niveau 10 prévue aujourd’hui" at bounding box center [266, 728] width 297 height 20
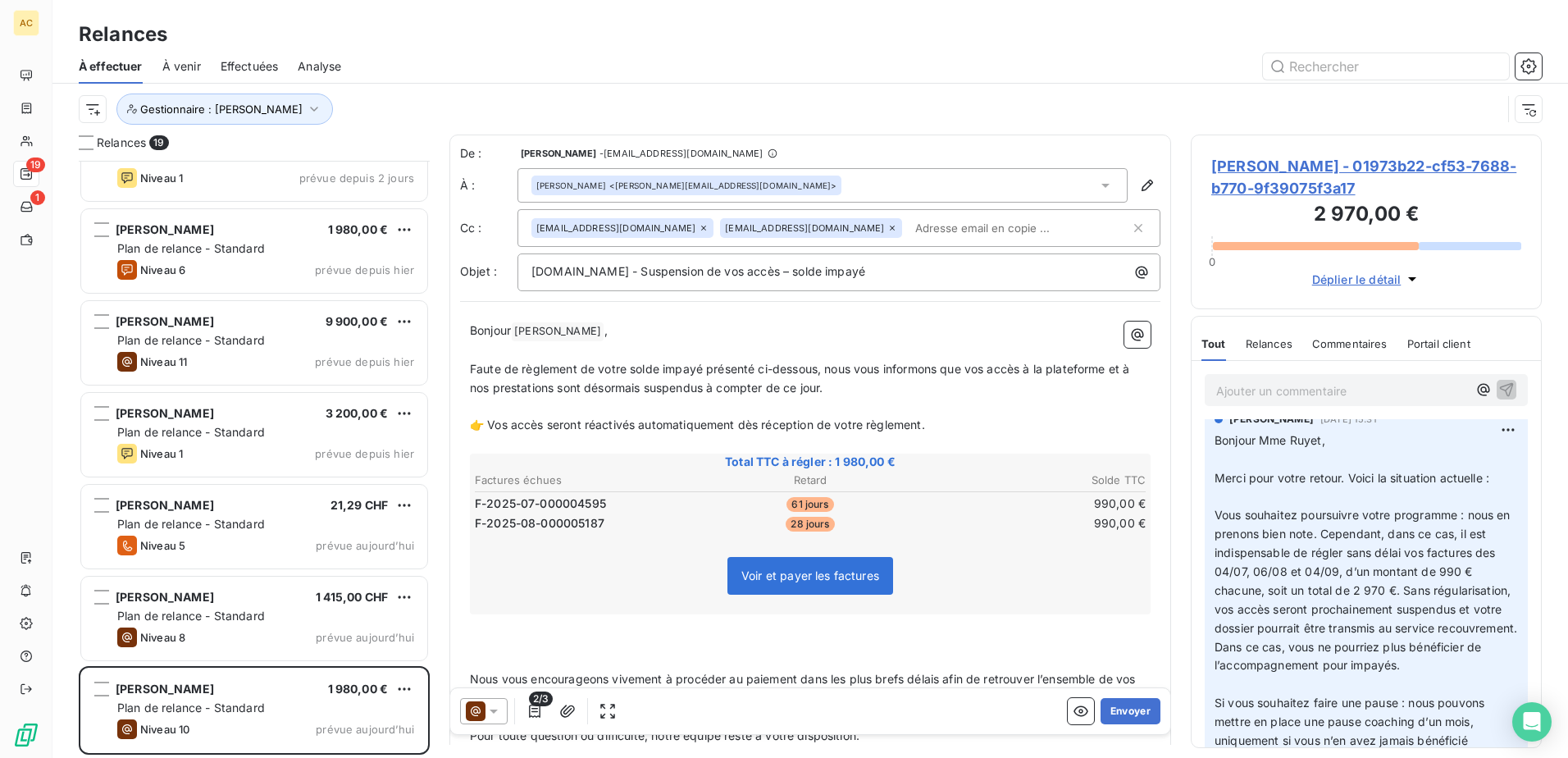
scroll to position [164, 0]
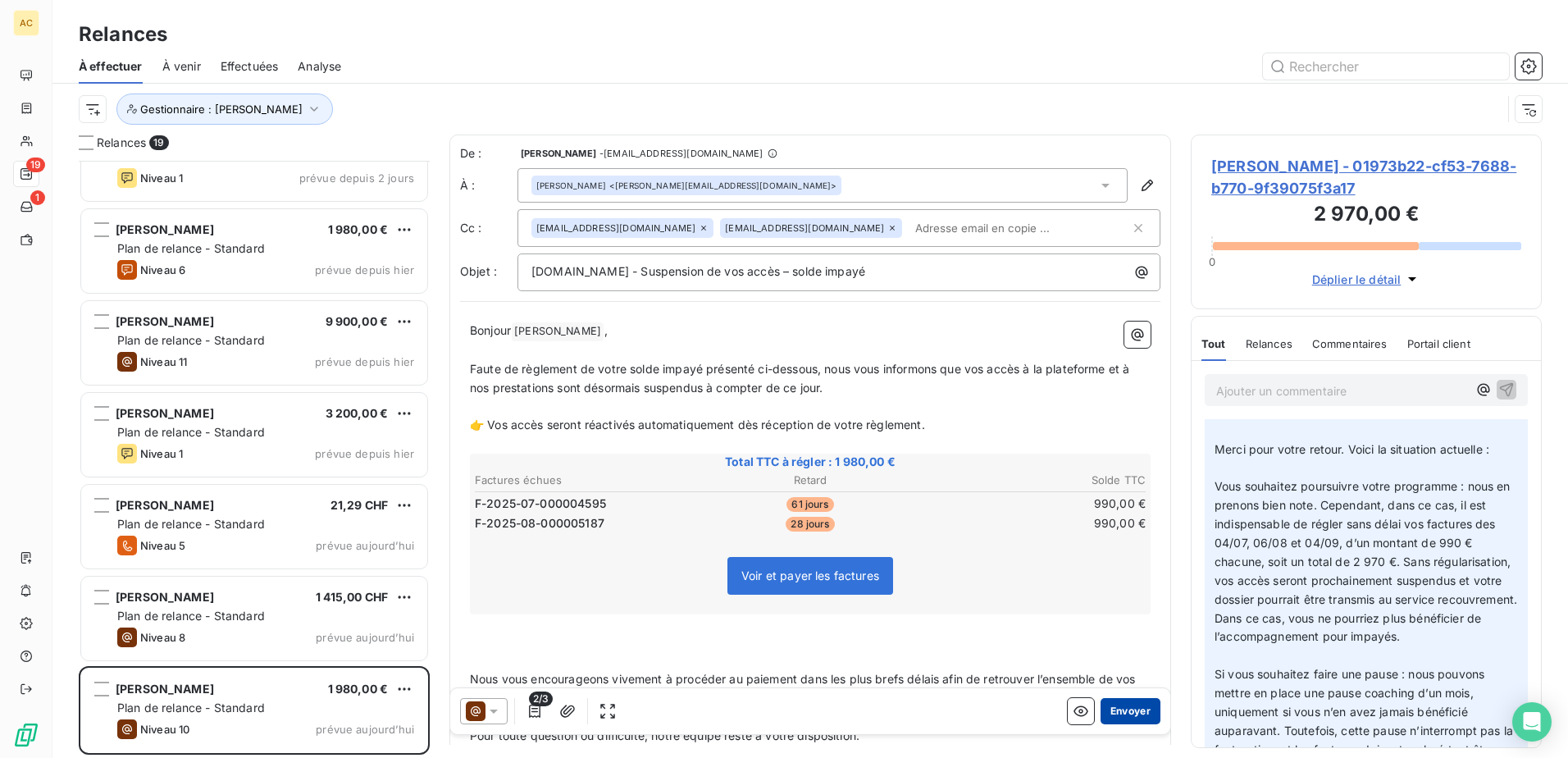
click at [1128, 708] on button "Envoyer" at bounding box center [1130, 711] width 60 height 26
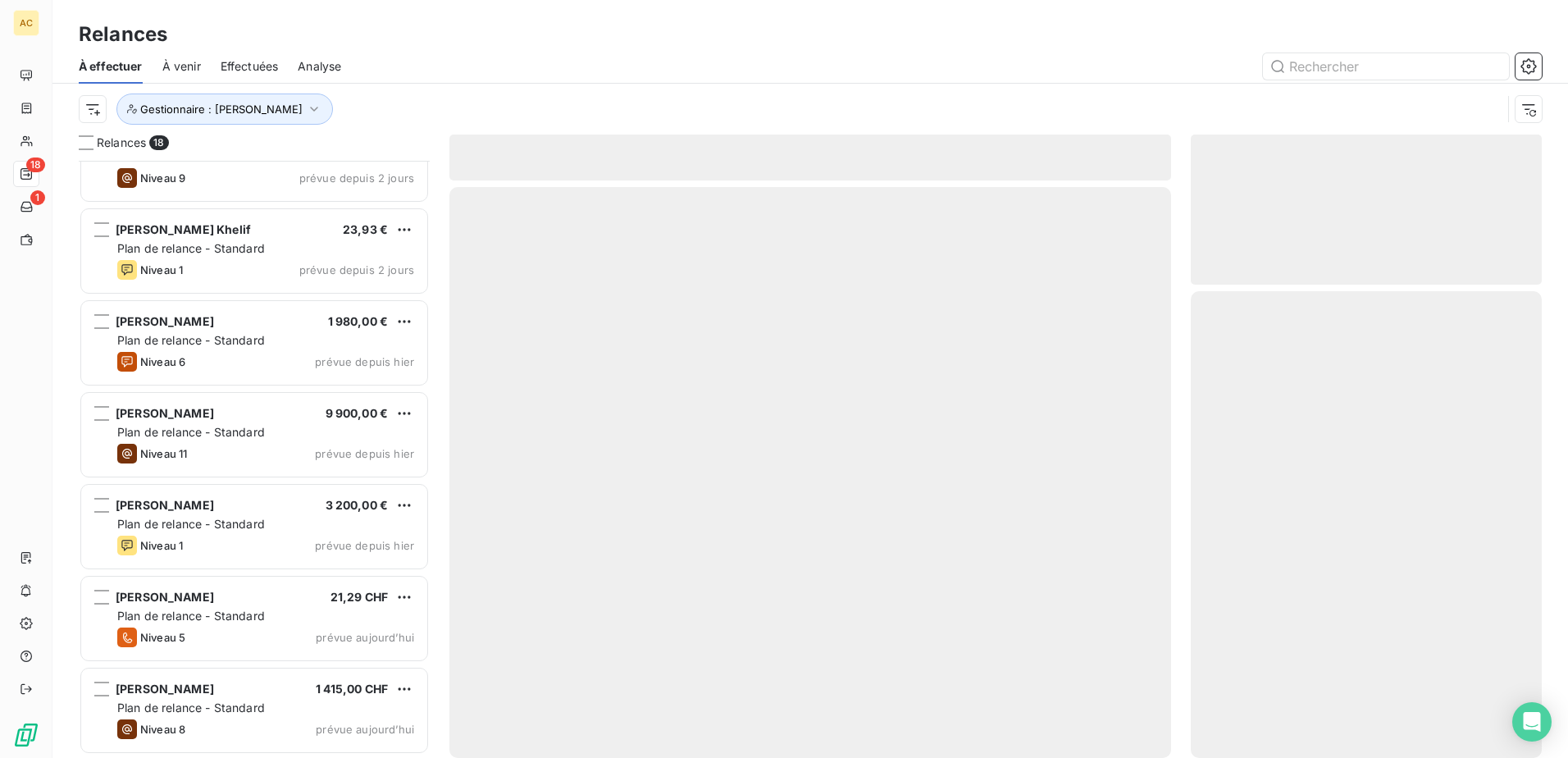
scroll to position [1056, 0]
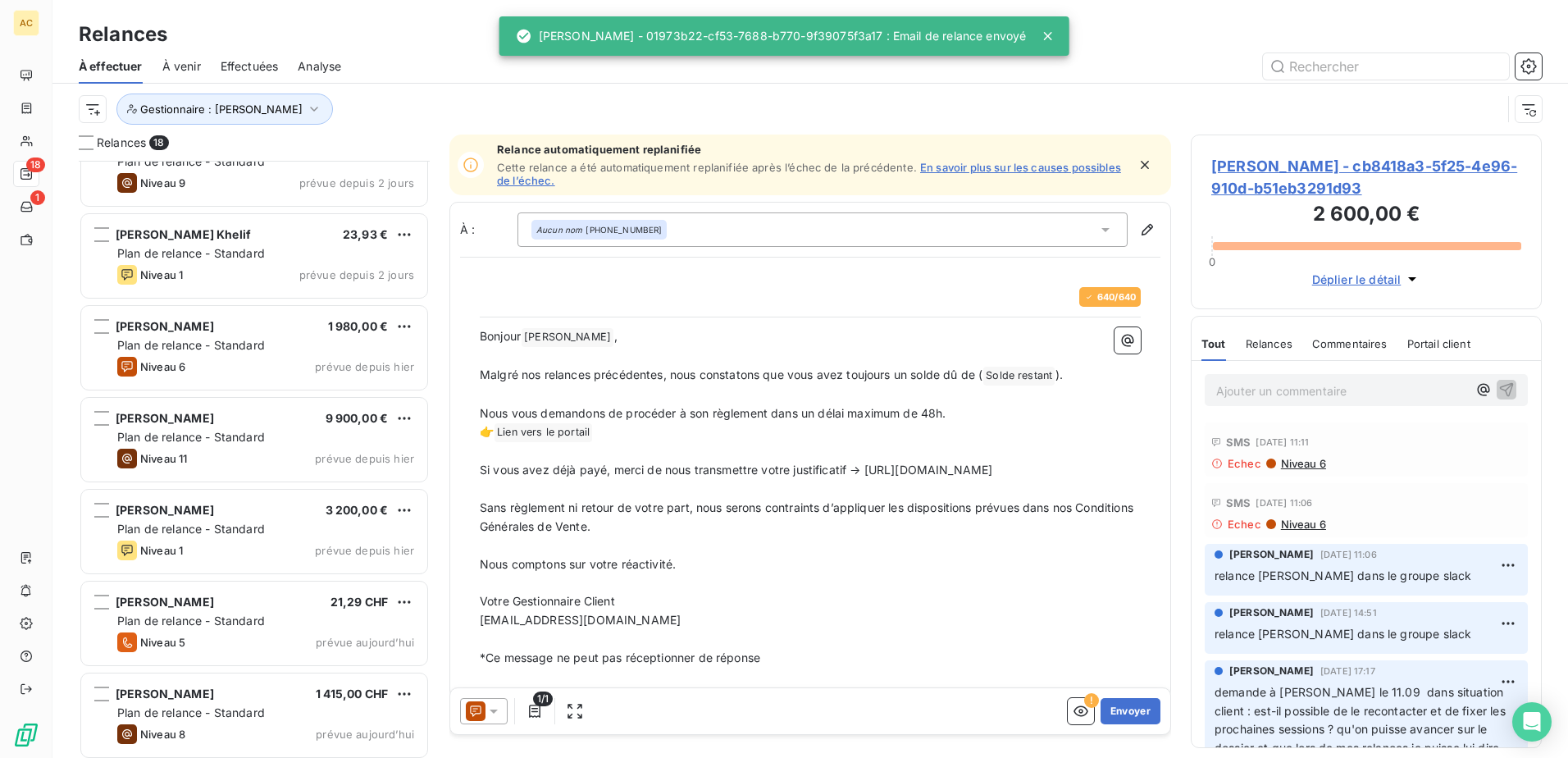
scroll to position [1057, 0]
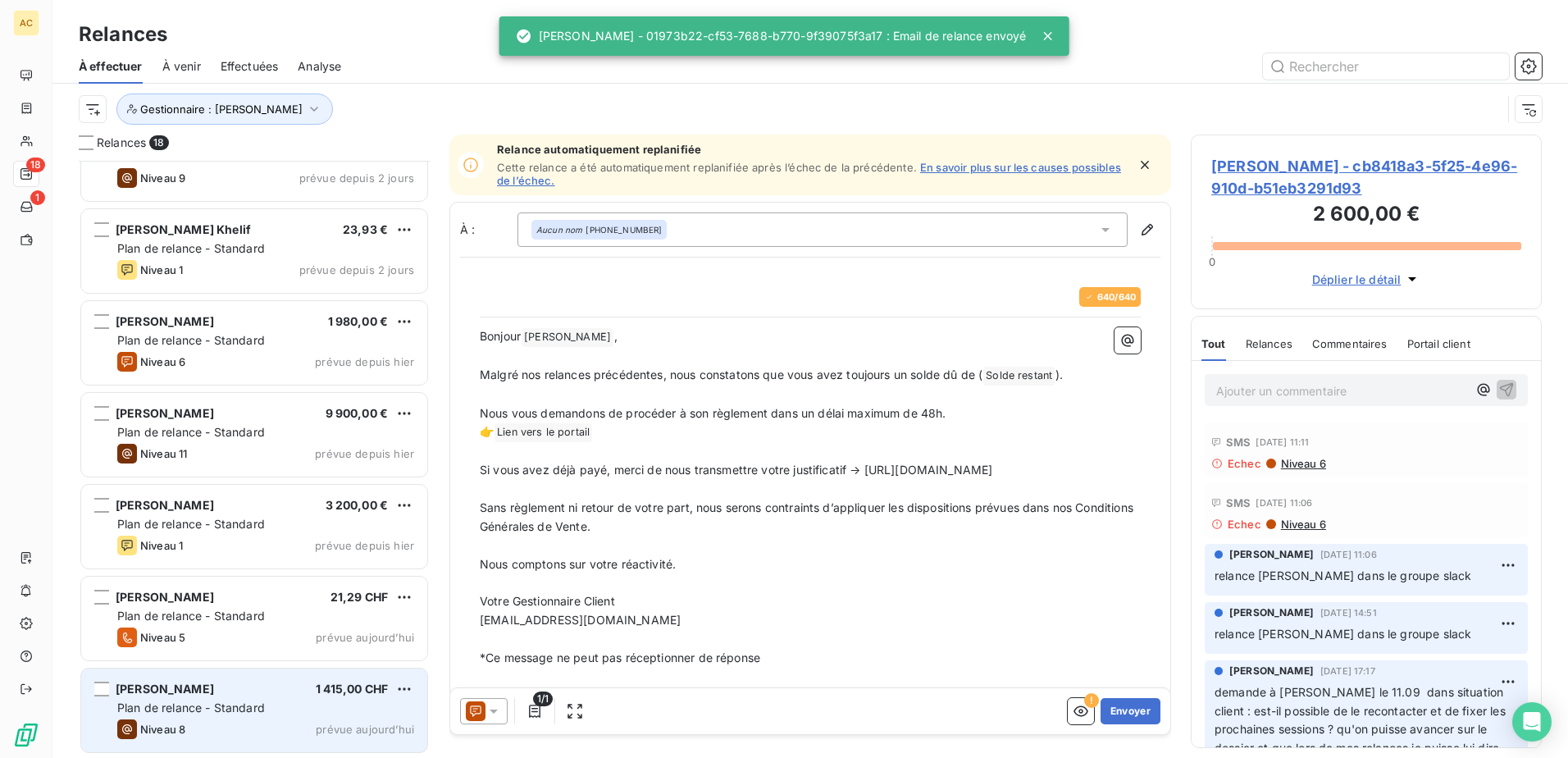
click at [200, 726] on div "Niveau 8 prévue aujourd’hui" at bounding box center [266, 728] width 297 height 20
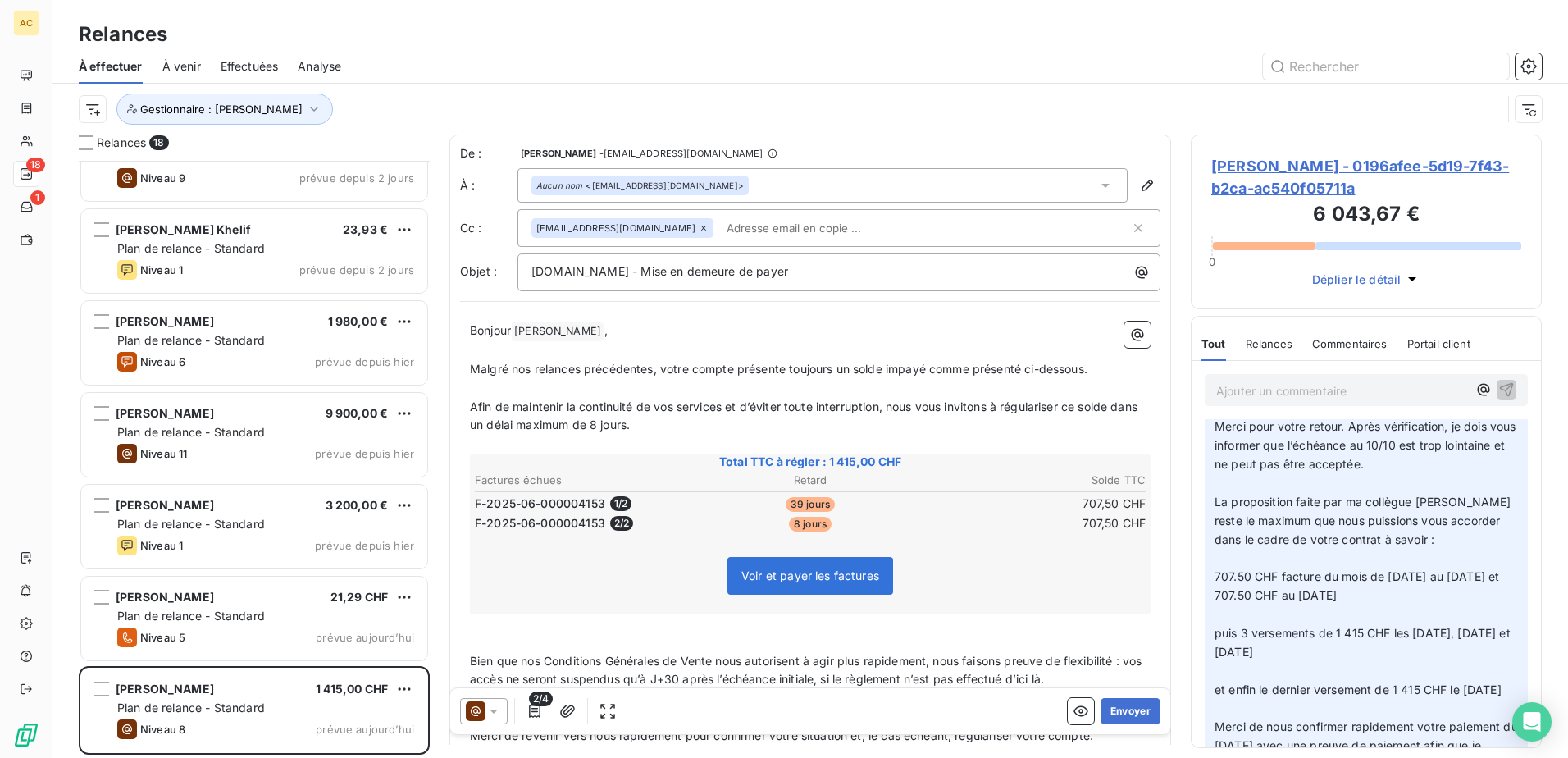
scroll to position [164, 0]
click at [1104, 707] on button "Envoyer" at bounding box center [1130, 711] width 60 height 26
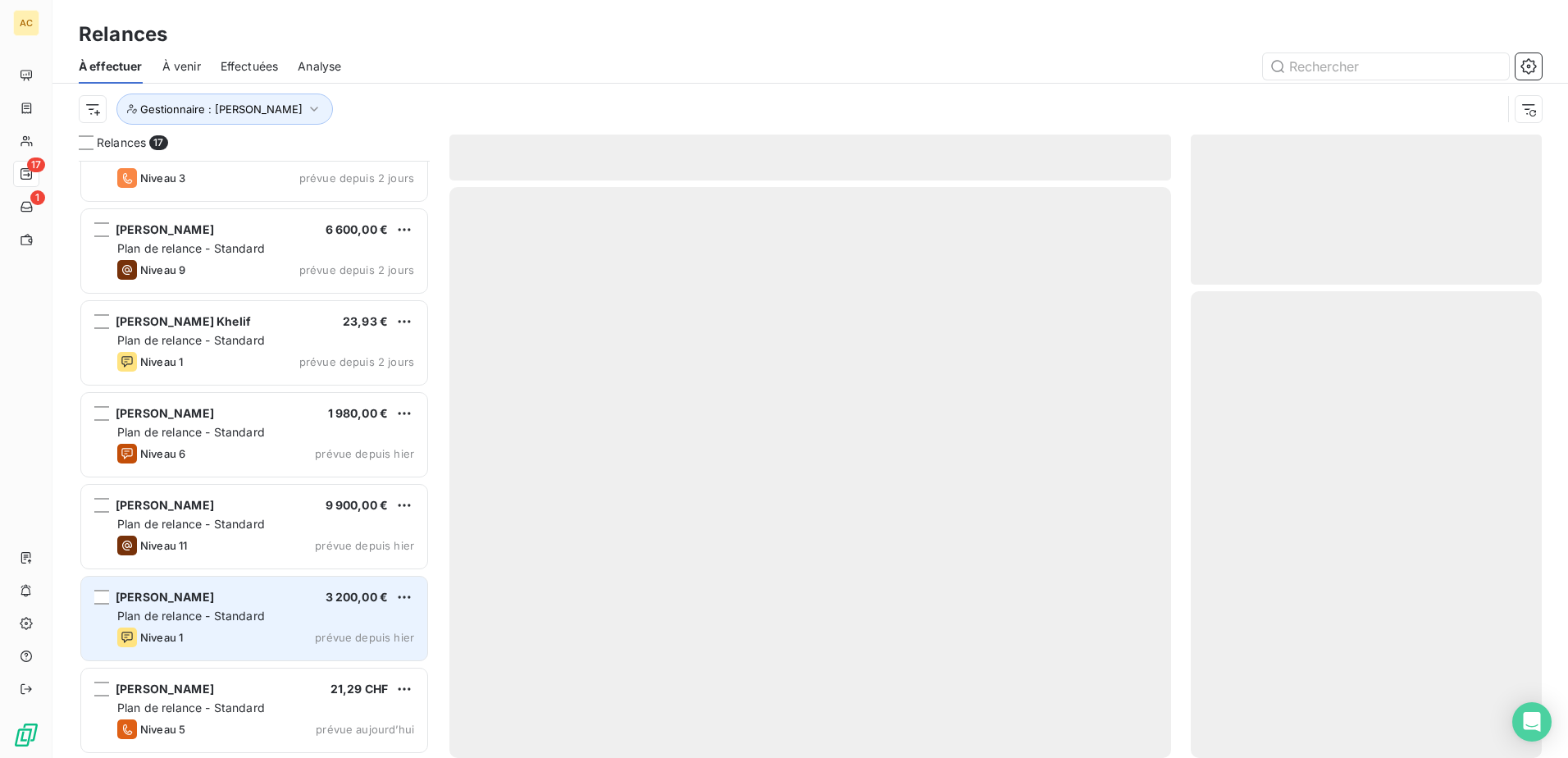
scroll to position [964, 0]
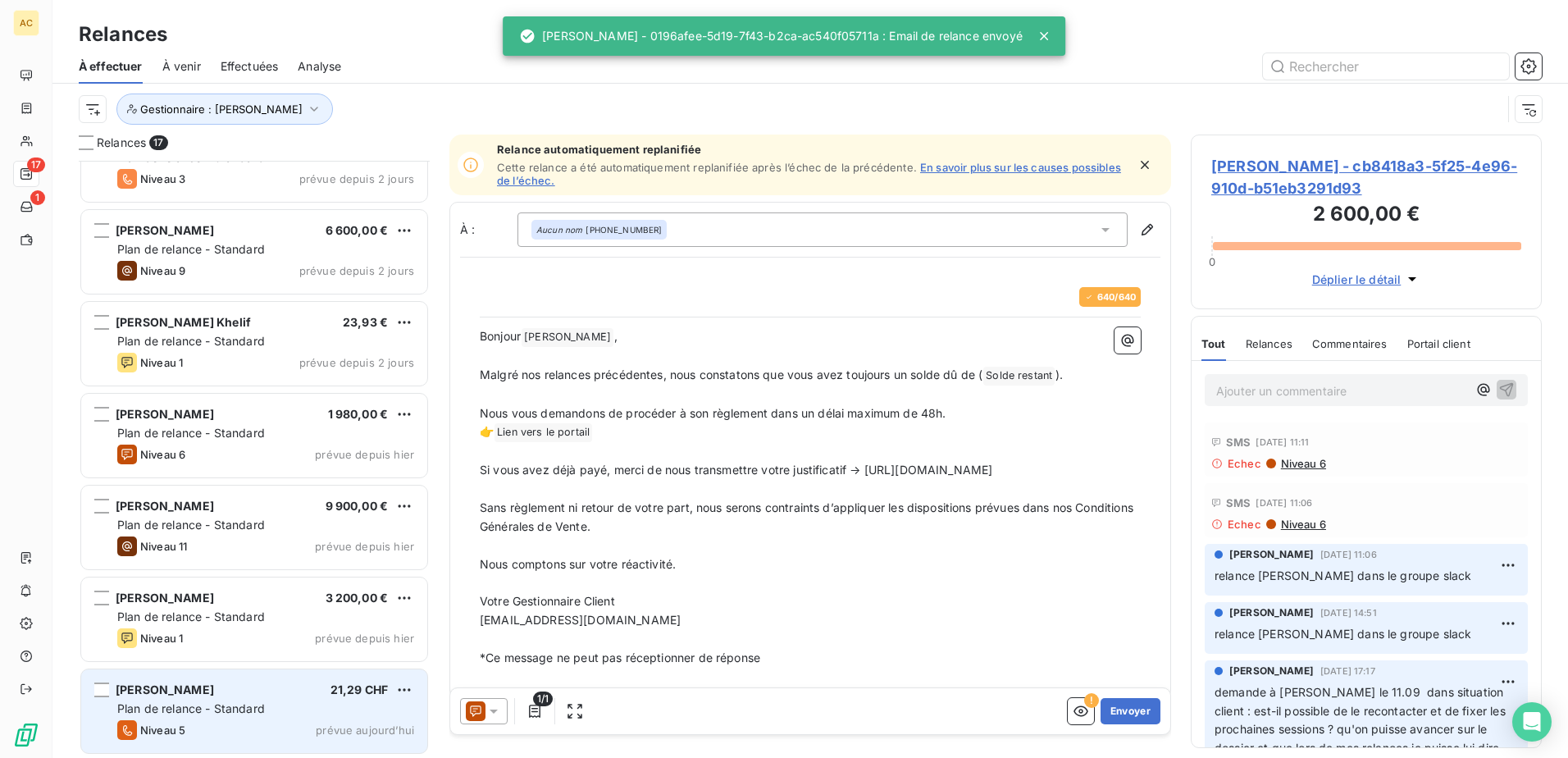
click at [201, 733] on div "Niveau 5 prévue aujourd’hui" at bounding box center [266, 729] width 297 height 20
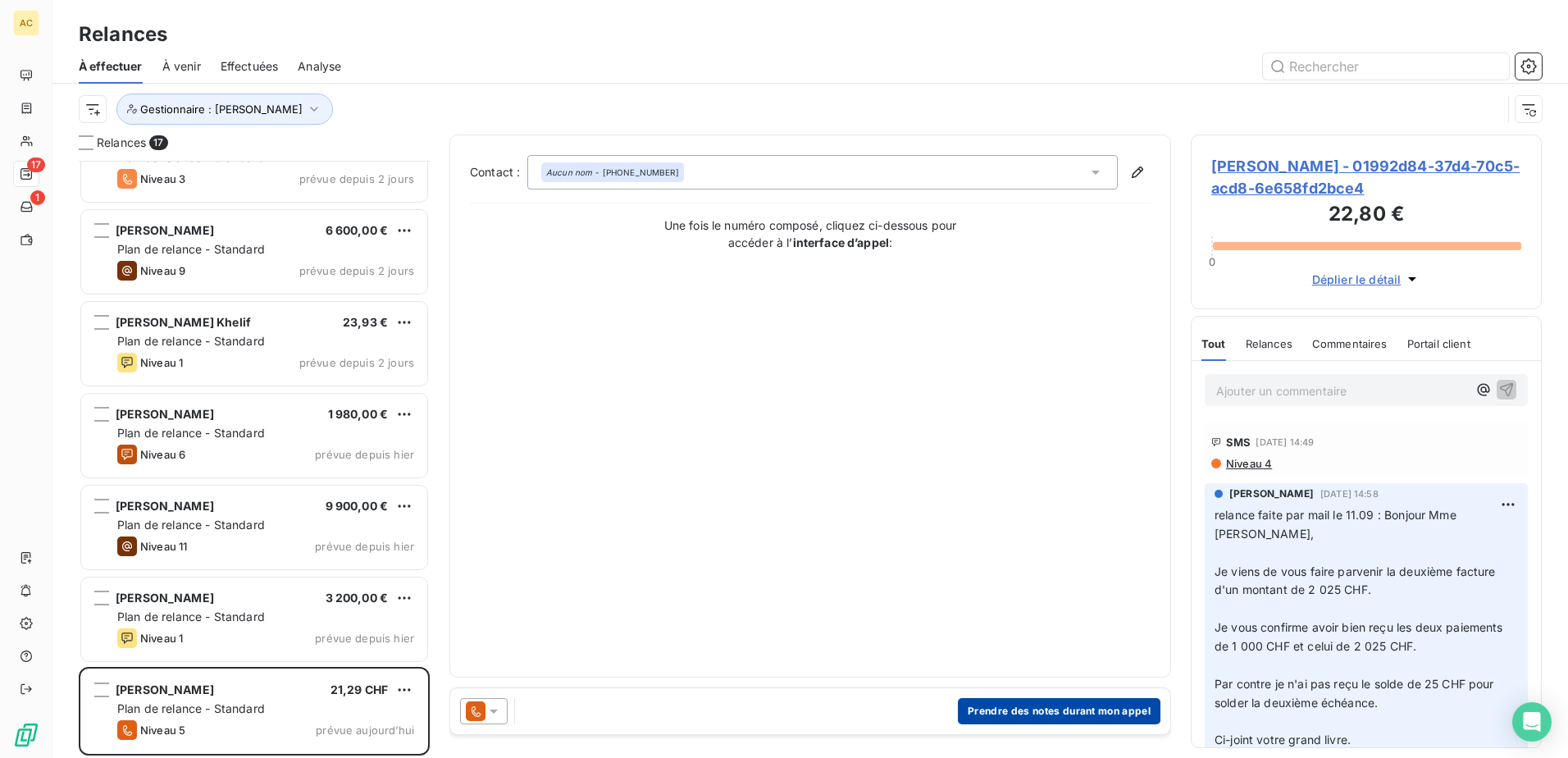
click at [1085, 718] on button "Prendre des notes durant mon appel" at bounding box center [1059, 711] width 203 height 26
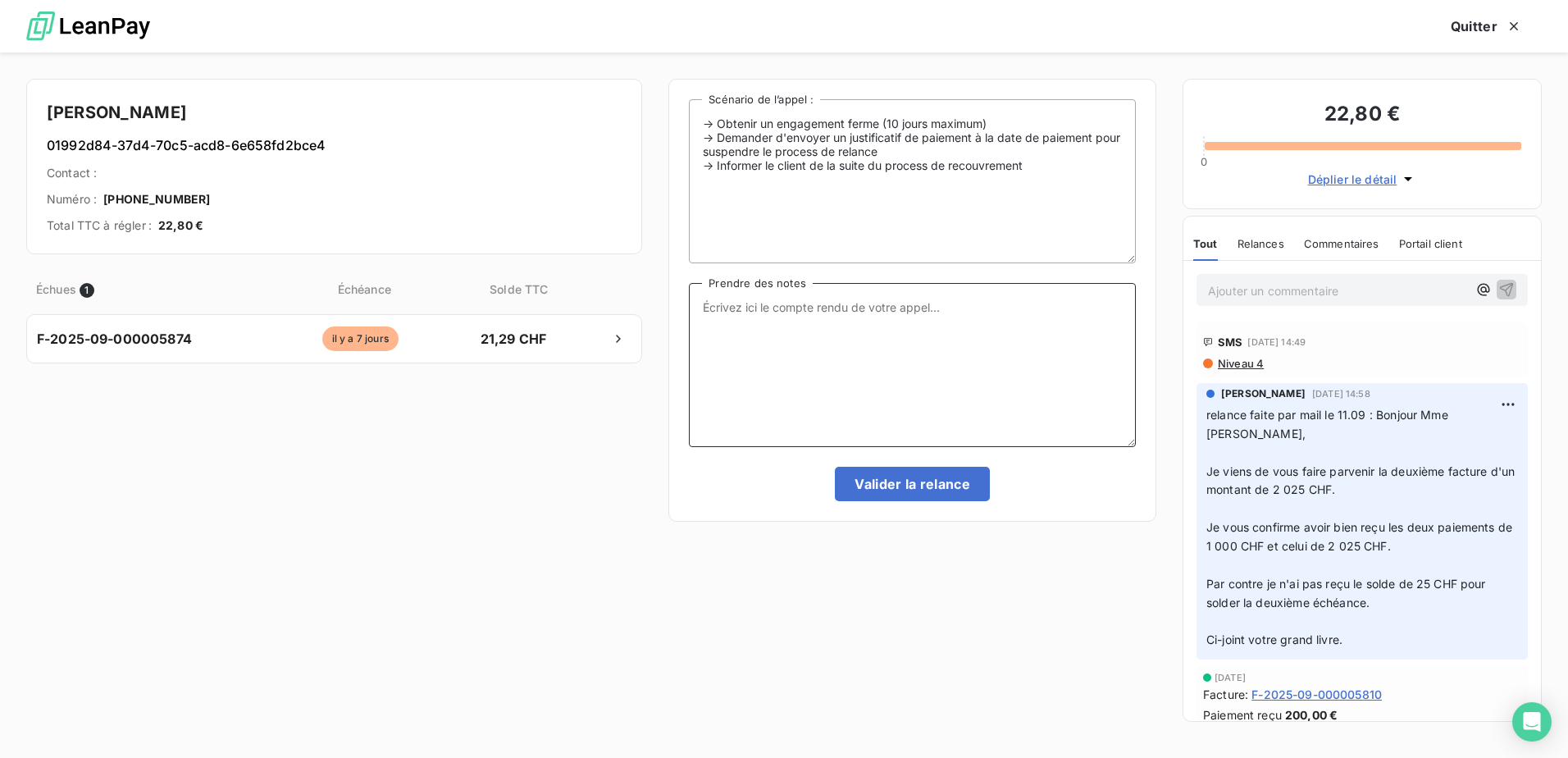
click at [750, 349] on textarea "Prendre des notes" at bounding box center [912, 364] width 447 height 164
type textarea "d"
type textarea "demande à changer le numéro de téléphone car c'est celui de son mari. elle"
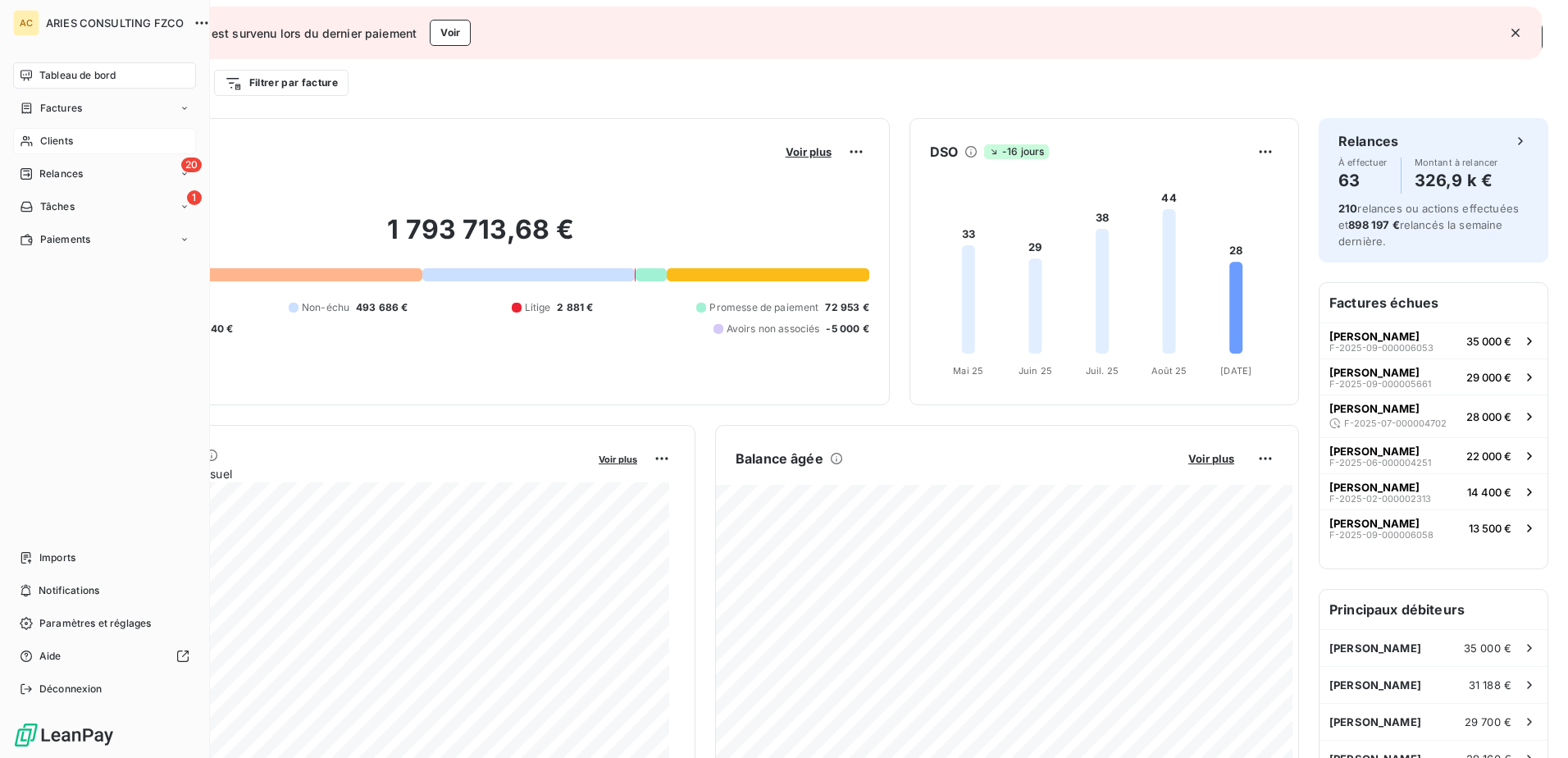
click at [38, 134] on div "Clients" at bounding box center [104, 141] width 183 height 26
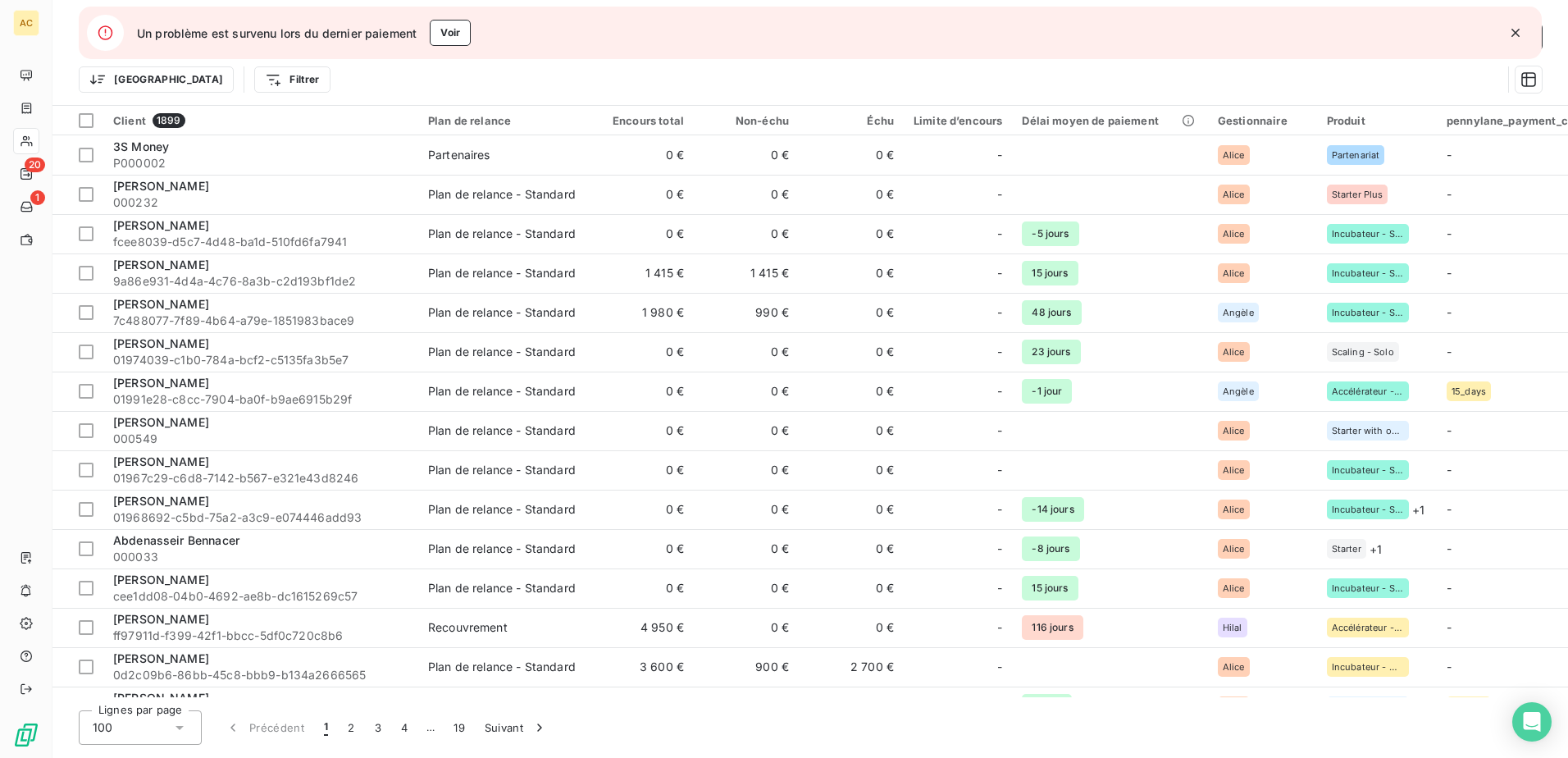
click at [1518, 36] on icon "button" at bounding box center [1515, 32] width 8 height 8
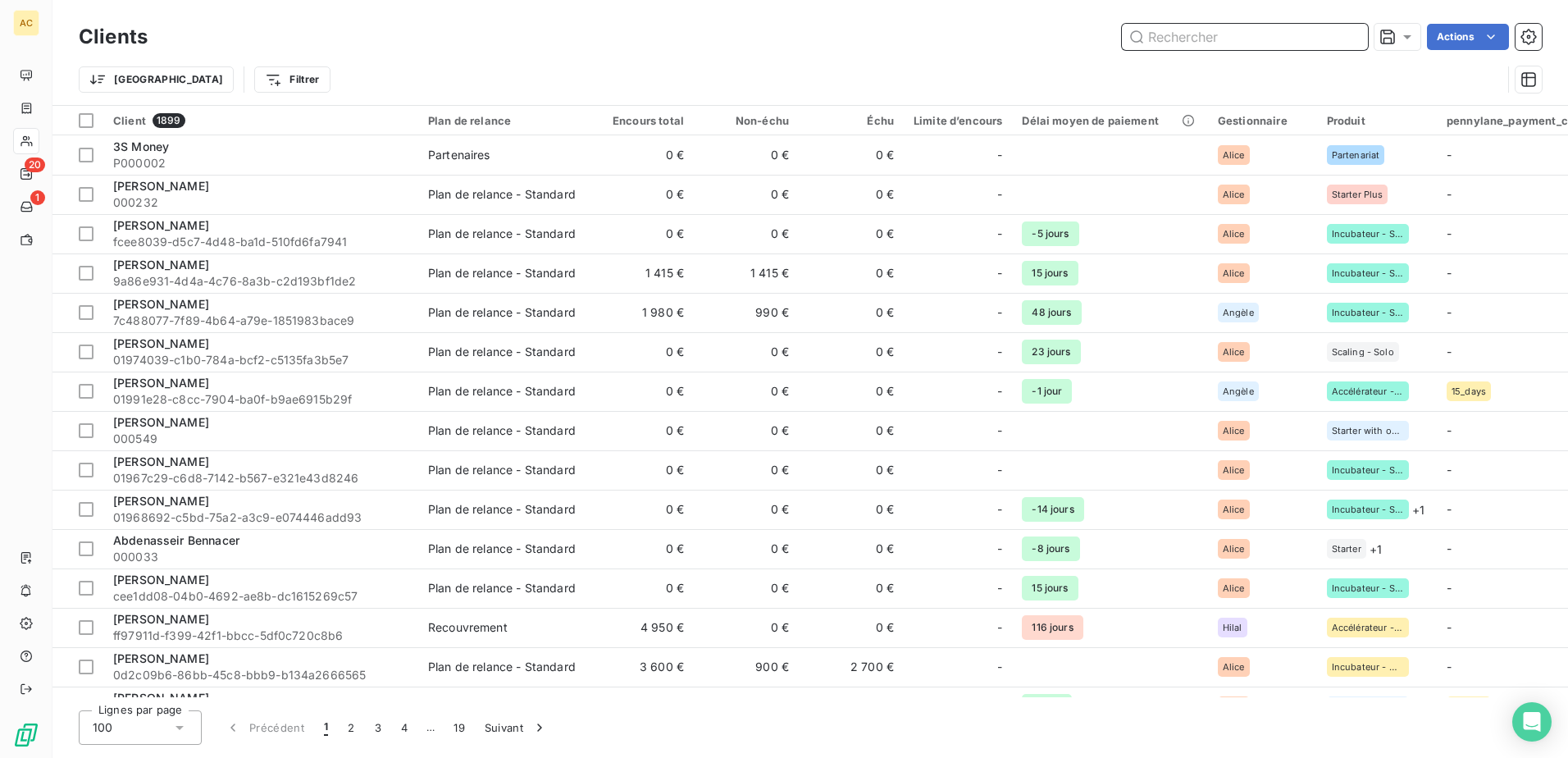
click at [1325, 38] on input "text" at bounding box center [1245, 37] width 246 height 26
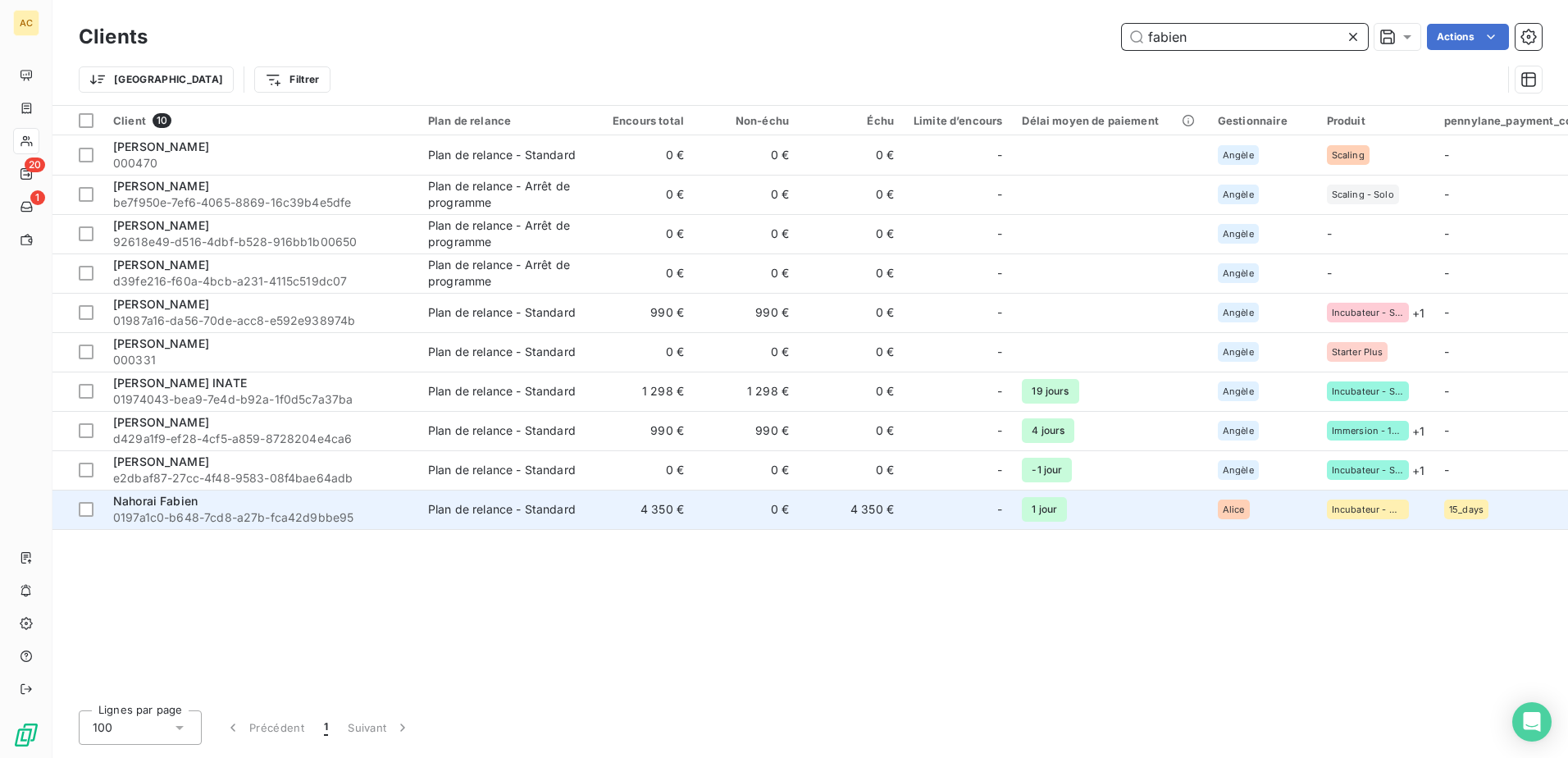
type input "fabien"
click at [220, 515] on span "0197a1c0-b648-7cd8-a27b-fca42d9bbe95" at bounding box center [261, 517] width 296 height 17
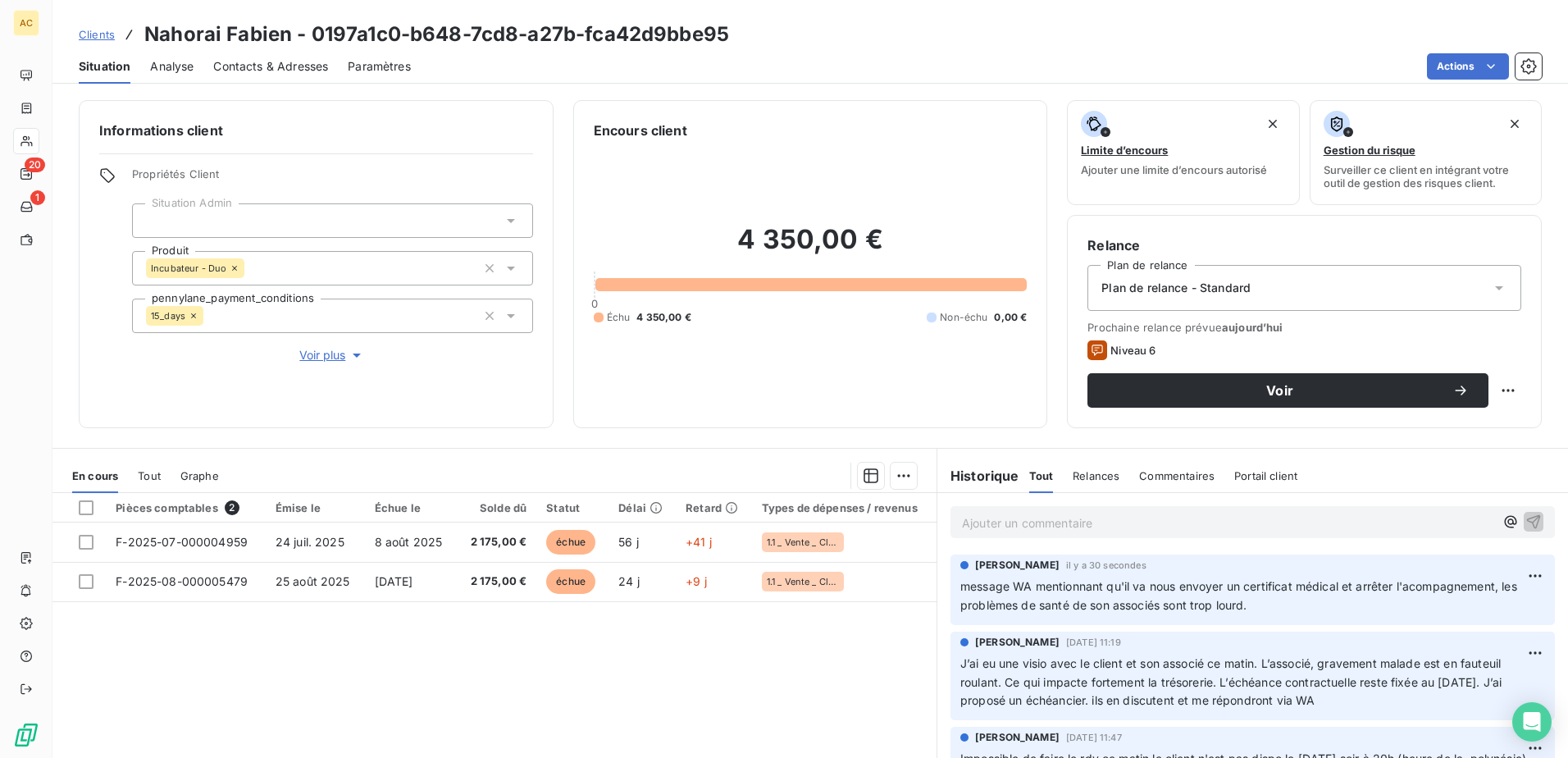
click at [1187, 284] on span "Plan de relance - Standard" at bounding box center [1176, 288] width 149 height 17
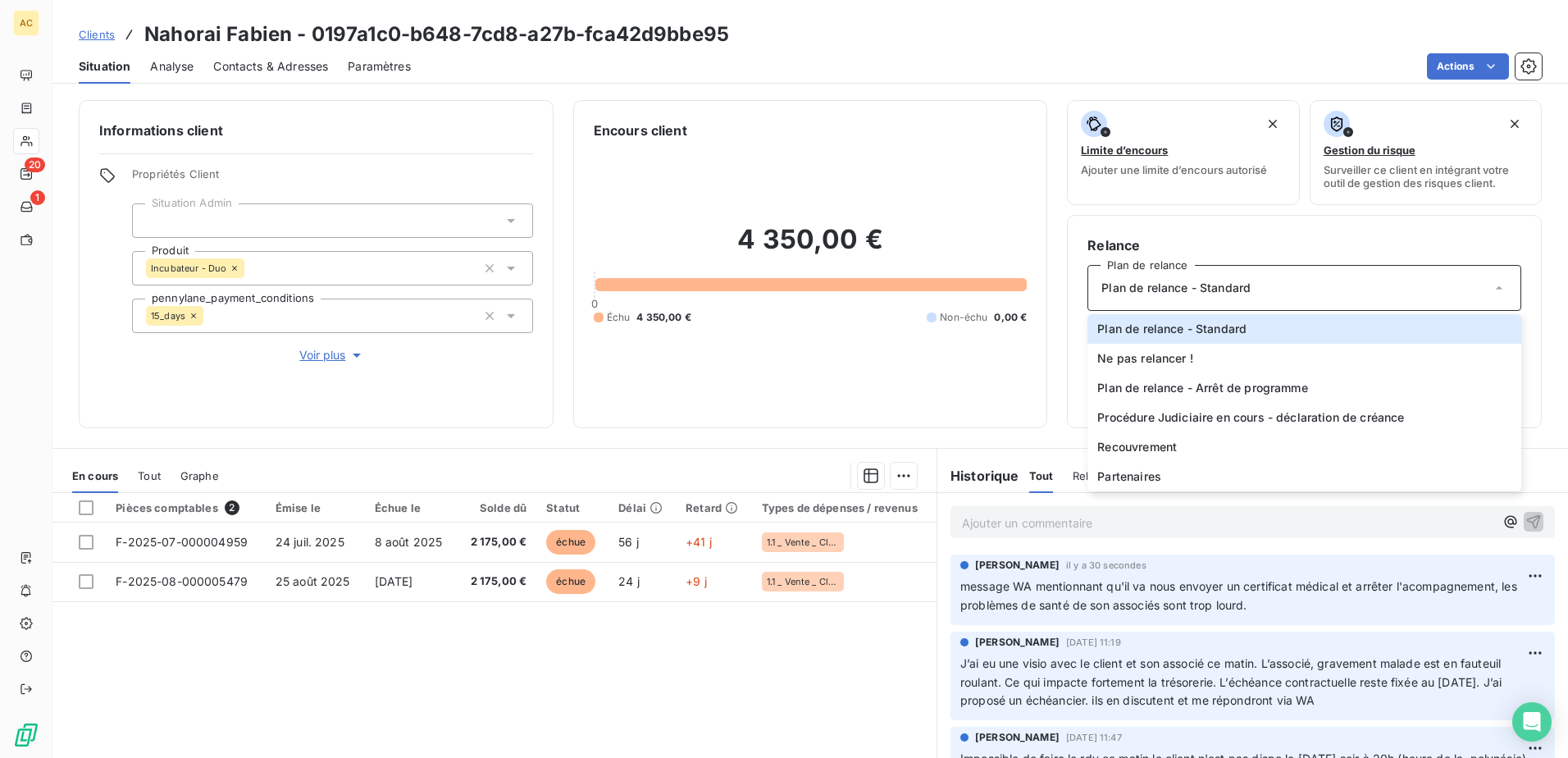
click at [674, 691] on div "Pièces comptables 2 Émise le Échue le Solde dû Statut Délai Retard Types de dép…" at bounding box center [494, 650] width 884 height 316
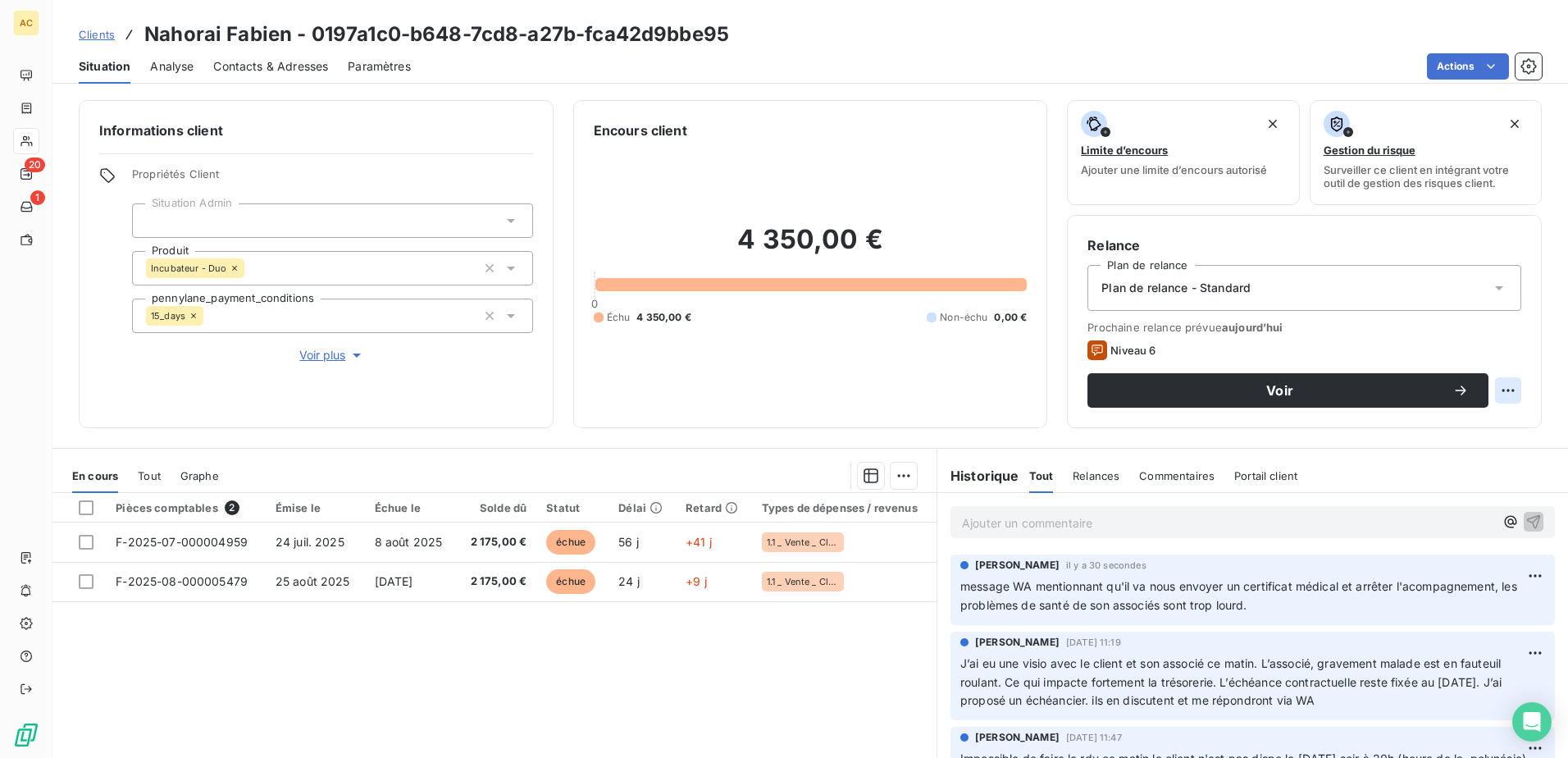
click at [1493, 395] on html "AC 20 1 Clients Nahorai Fabien - 0197a1c0-b648-7cd8-a27b-fca42d9bbe95 Situation…" at bounding box center [784, 379] width 1568 height 758
click at [1436, 435] on div "Replanifier cette action" at bounding box center [1427, 426] width 147 height 26
select select "8"
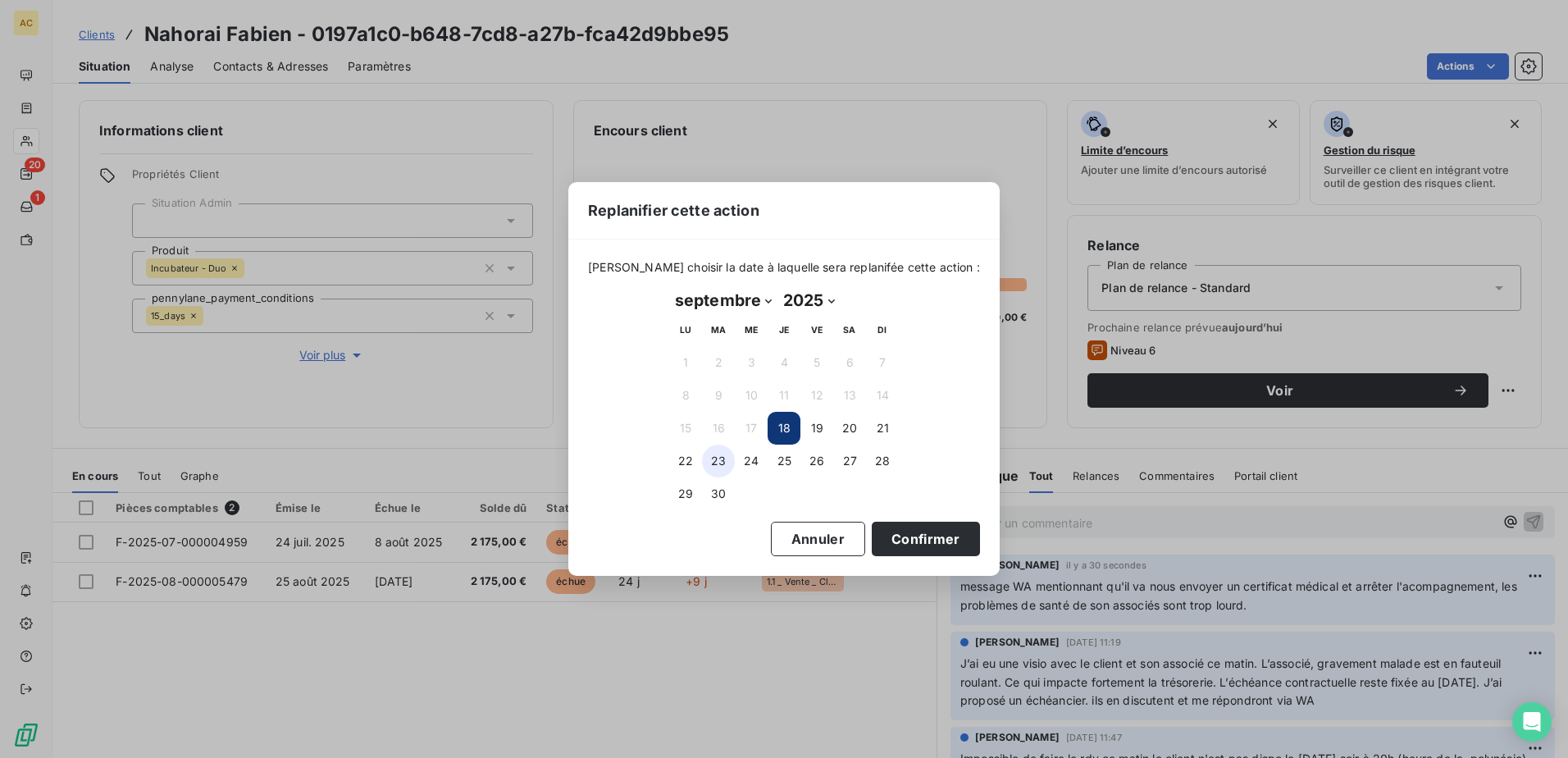
drag, startPoint x: 690, startPoint y: 456, endPoint x: 702, endPoint y: 457, distance: 12.0
click at [690, 457] on button "22" at bounding box center [686, 461] width 33 height 33
click at [922, 543] on button "Confirmer" at bounding box center [926, 539] width 109 height 35
